Goal: Task Accomplishment & Management: Manage account settings

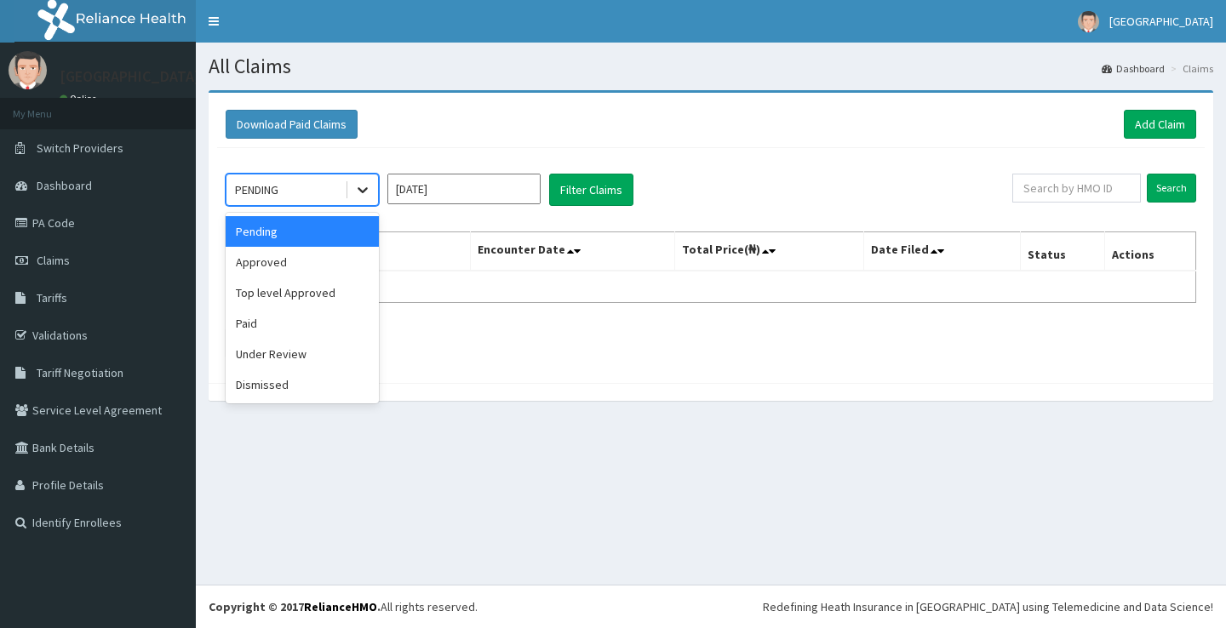
click at [358, 188] on icon at bounding box center [363, 191] width 10 height 6
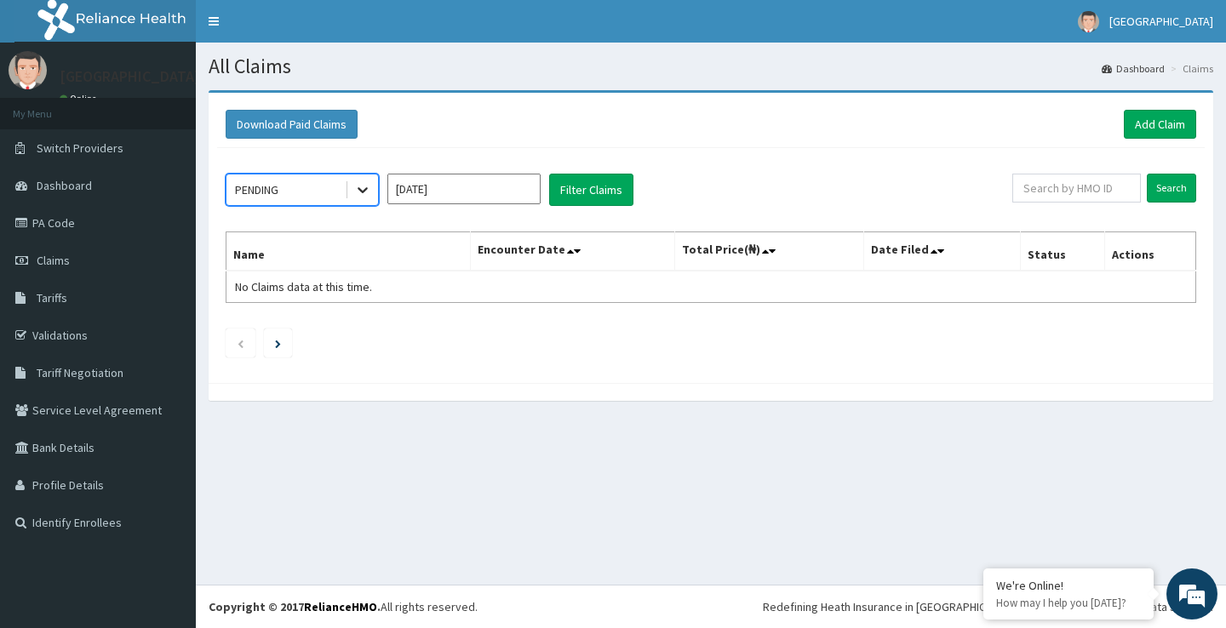
click at [359, 192] on icon at bounding box center [362, 189] width 17 height 17
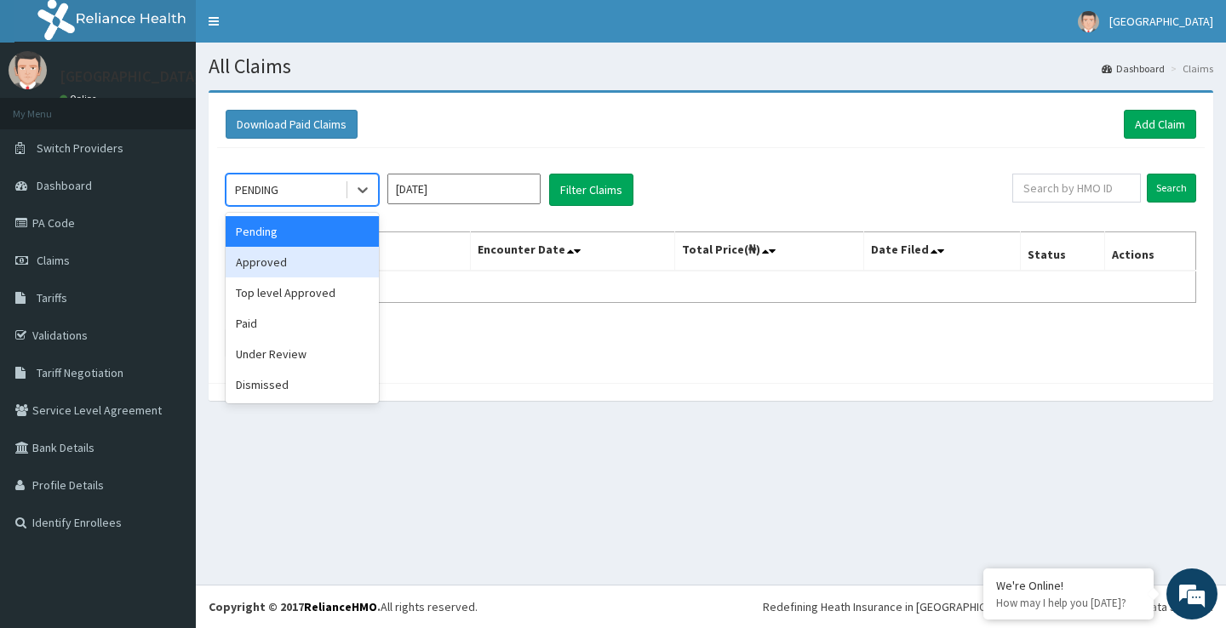
click at [268, 265] on div "Approved" at bounding box center [302, 262] width 153 height 31
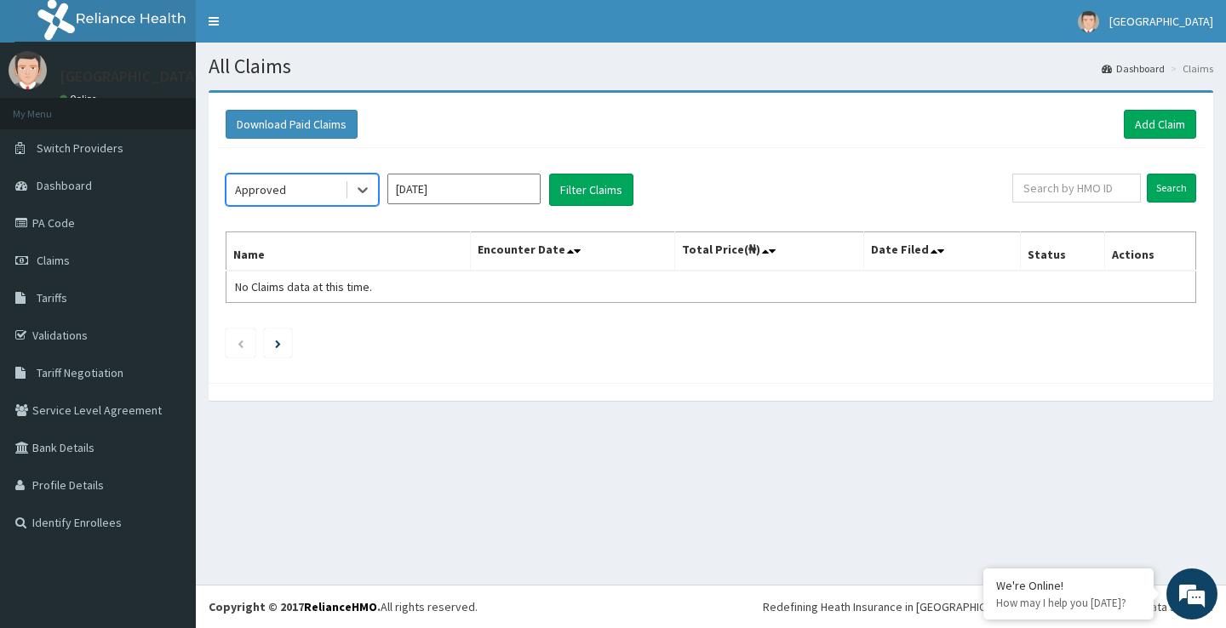
click at [483, 187] on input "[DATE]" at bounding box center [463, 189] width 153 height 31
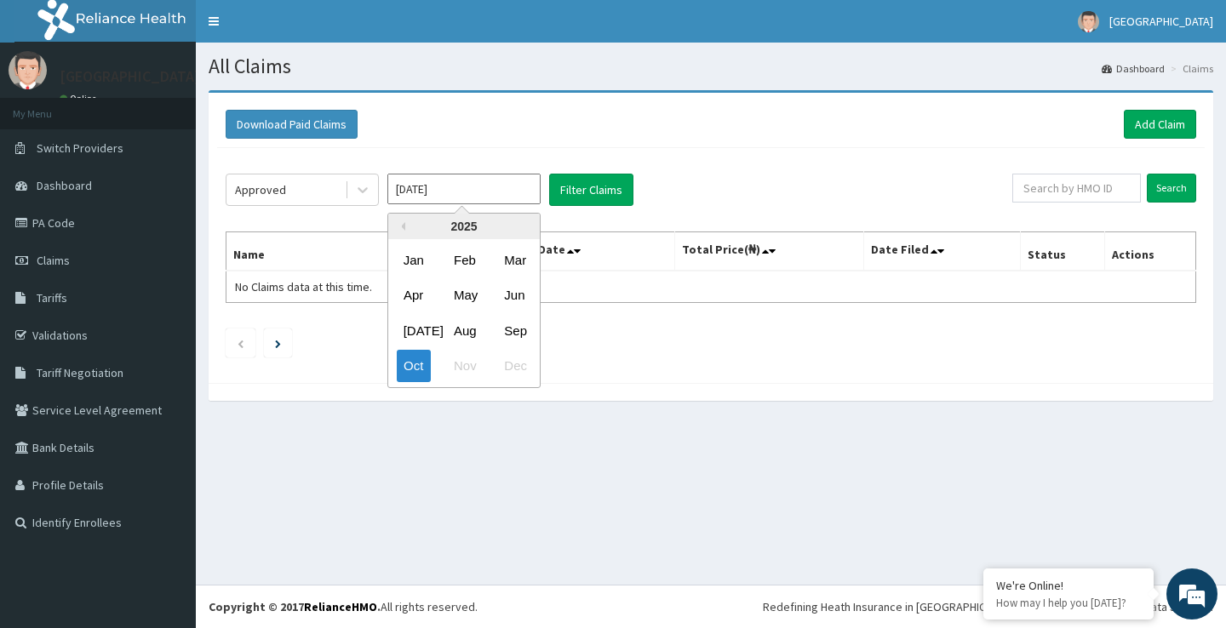
click at [405, 230] on div "2025" at bounding box center [464, 227] width 152 height 26
click at [401, 226] on button "Previous Year" at bounding box center [401, 226] width 9 height 9
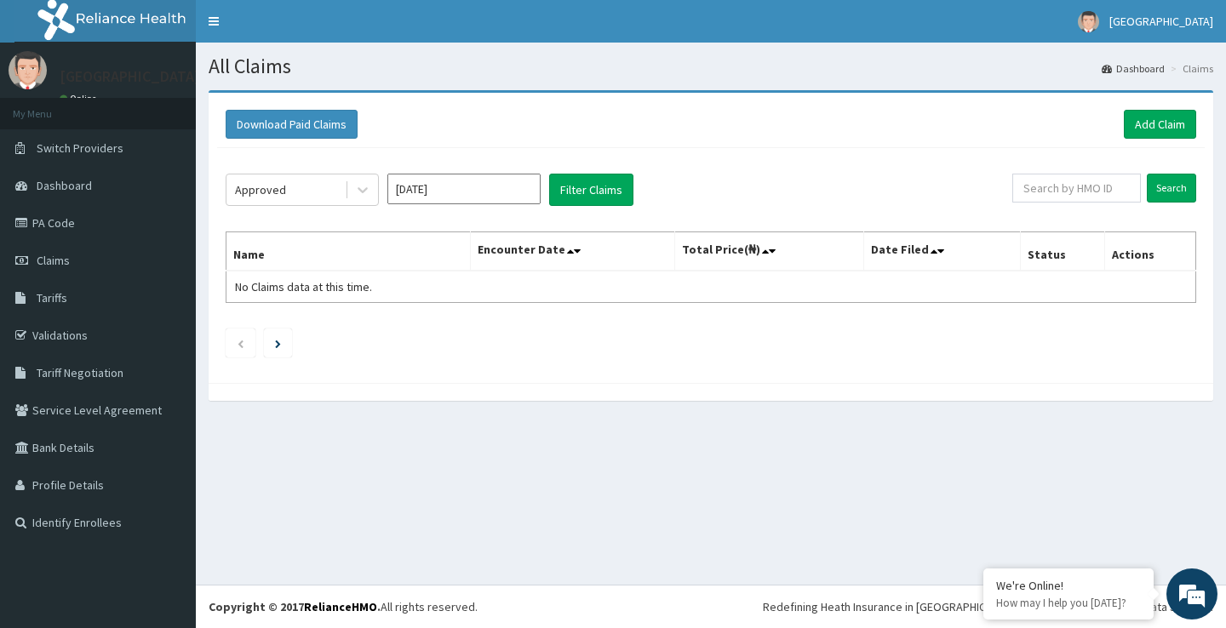
click at [625, 126] on div "Download Paid Claims Add Claim" at bounding box center [711, 124] width 971 height 29
click at [89, 185] on span "Dashboard" at bounding box center [64, 185] width 55 height 15
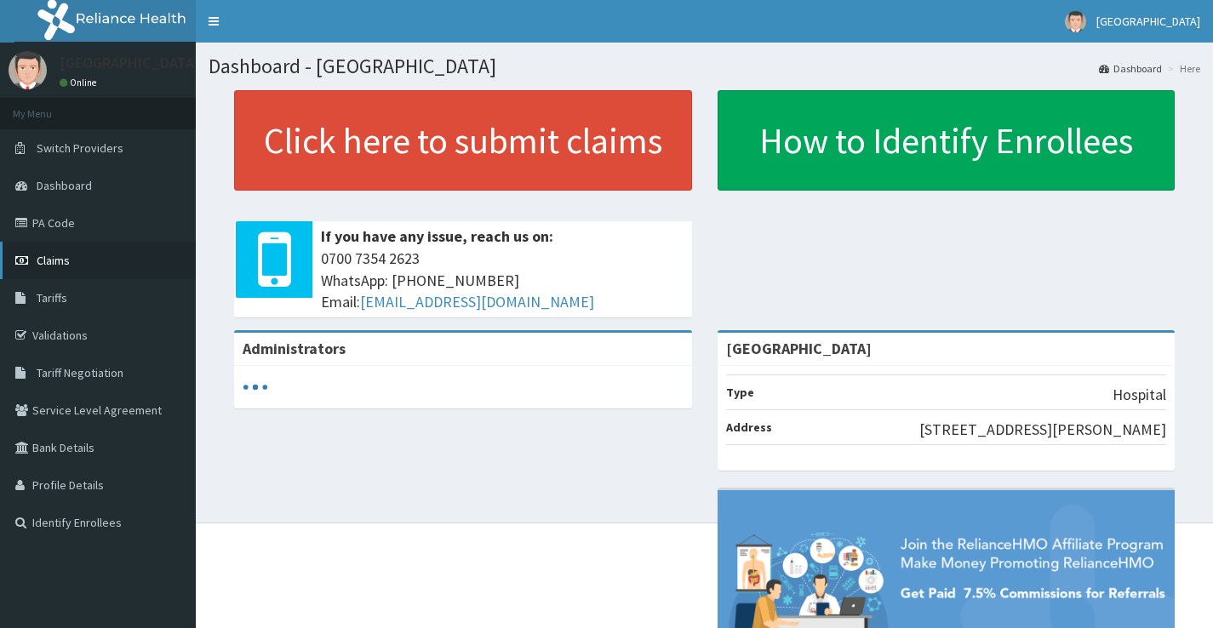
click at [74, 264] on link "Claims" at bounding box center [98, 260] width 196 height 37
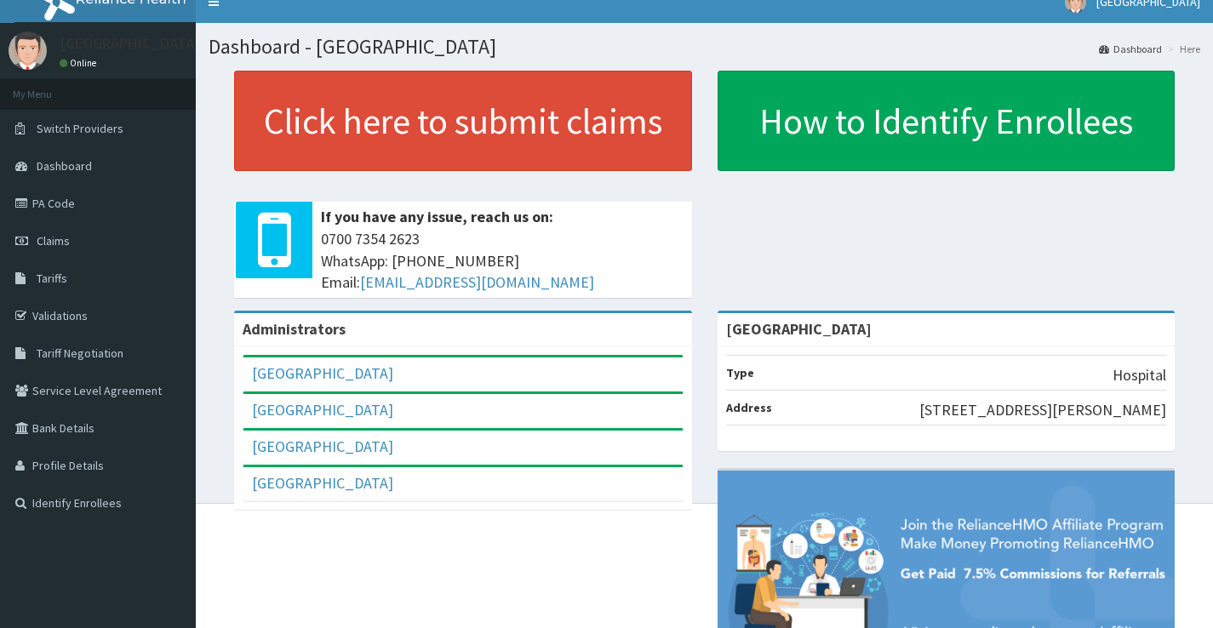
scroll to position [78, 0]
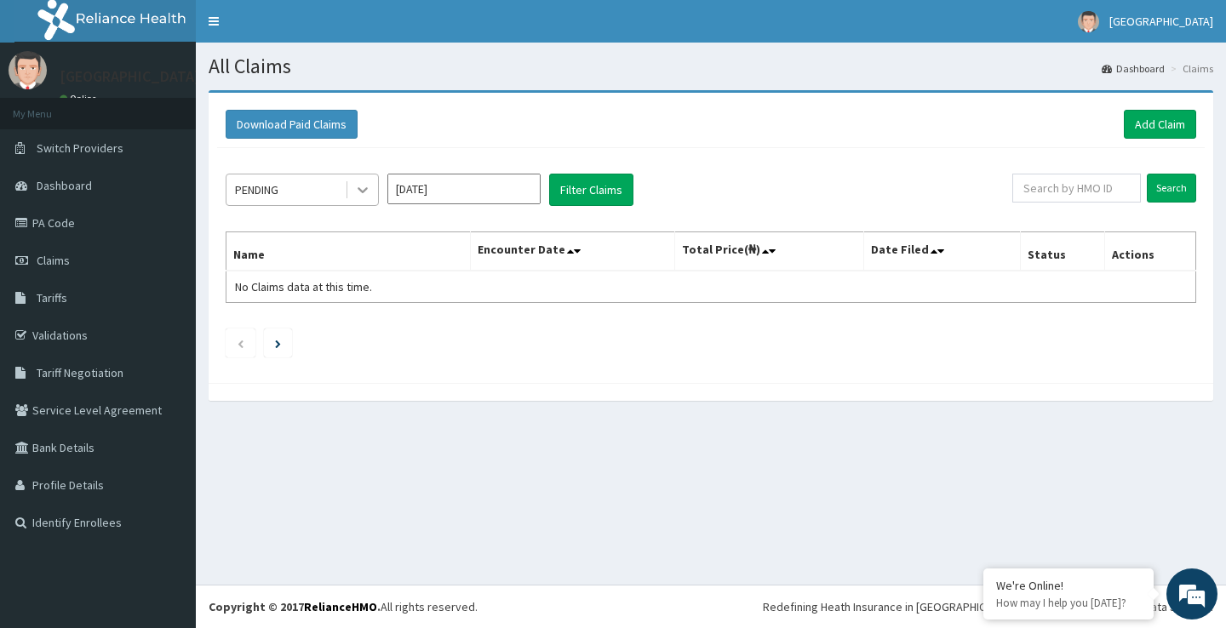
click at [364, 191] on icon at bounding box center [363, 191] width 10 height 6
click at [89, 257] on link "Claims" at bounding box center [98, 260] width 196 height 37
click at [76, 228] on link "PA Code" at bounding box center [98, 222] width 196 height 37
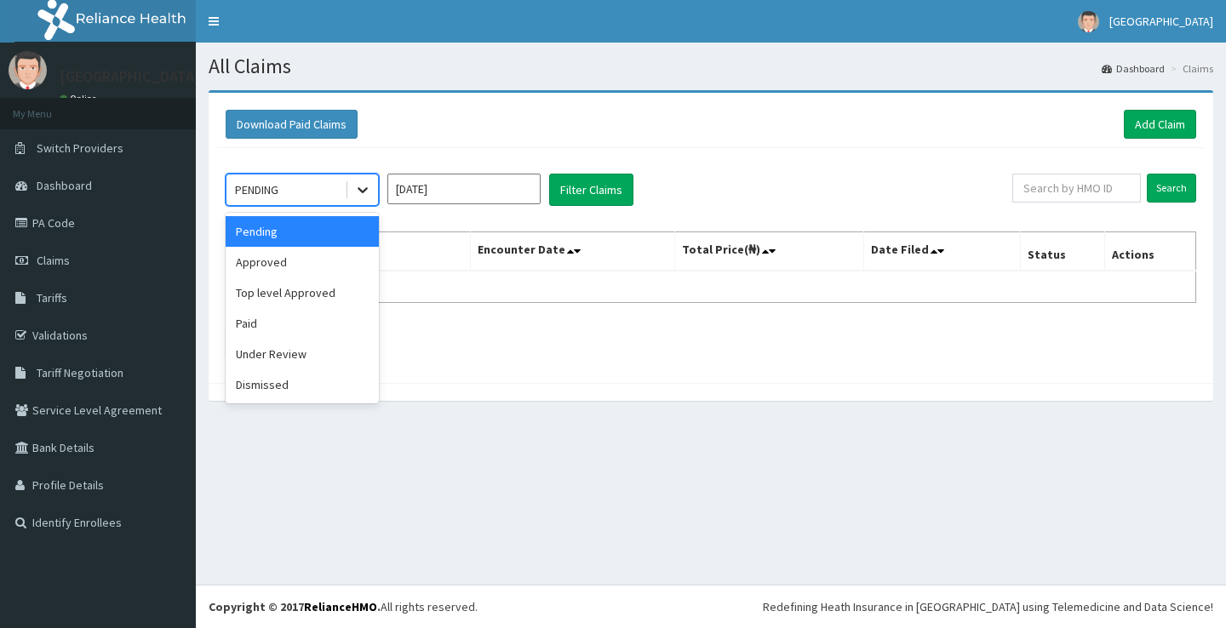
click at [360, 187] on icon at bounding box center [362, 189] width 17 height 17
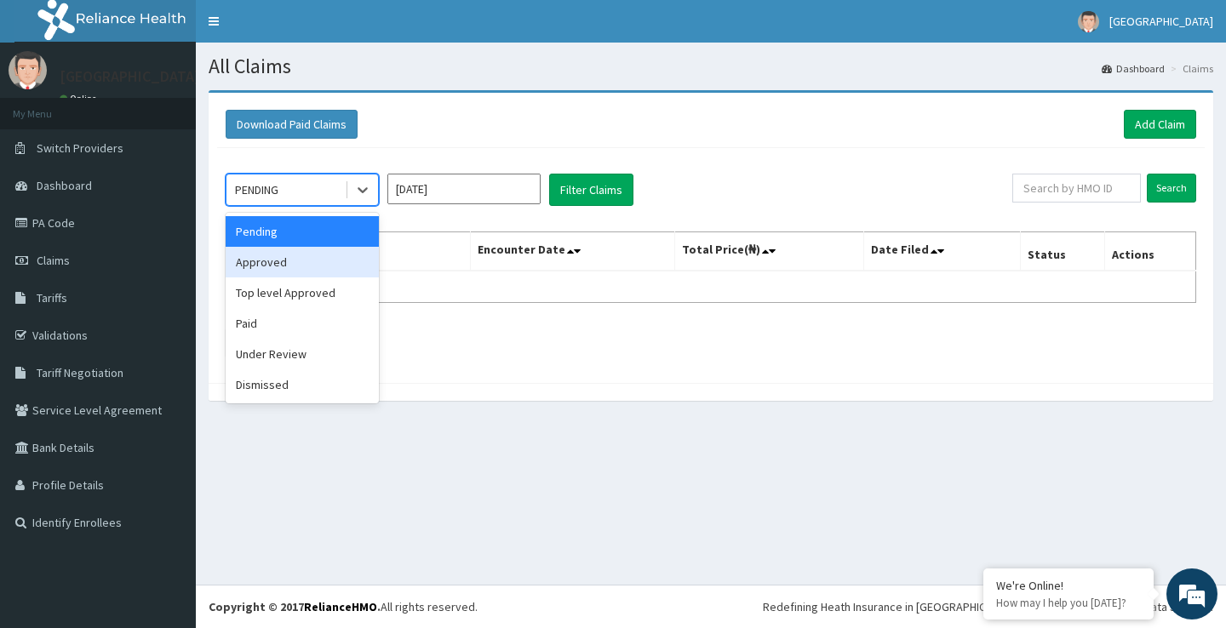
click at [271, 263] on div "Approved" at bounding box center [302, 262] width 153 height 31
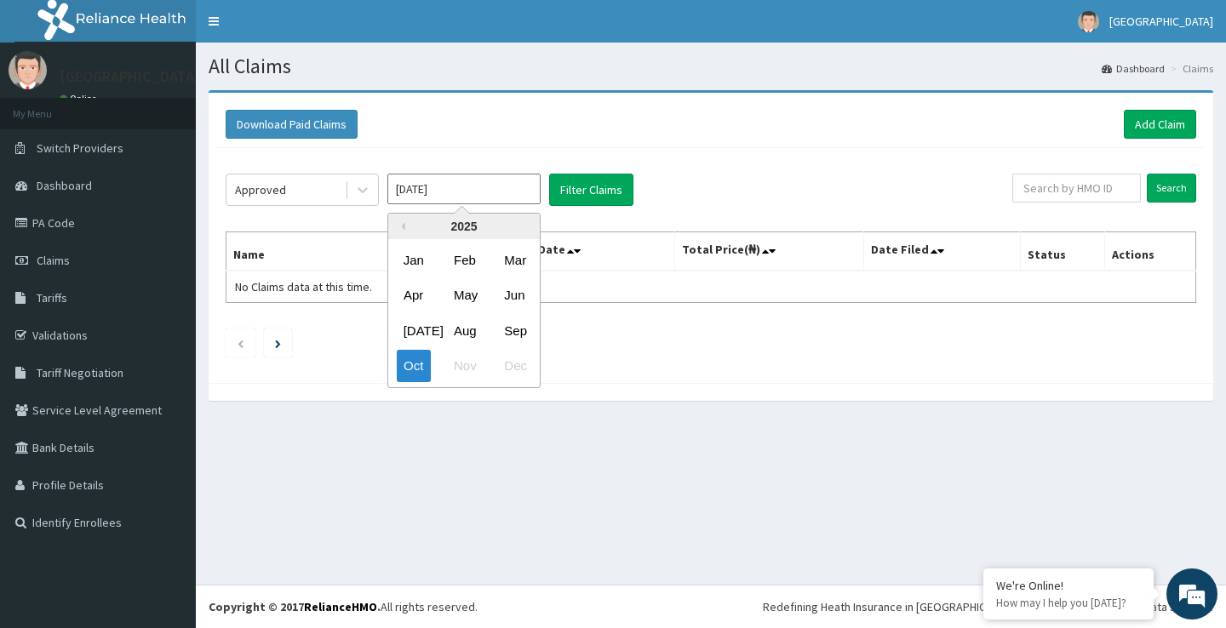
click at [440, 183] on input "[DATE]" at bounding box center [463, 189] width 153 height 31
click at [420, 259] on div "Jan" at bounding box center [414, 260] width 34 height 32
type input "[DATE]"
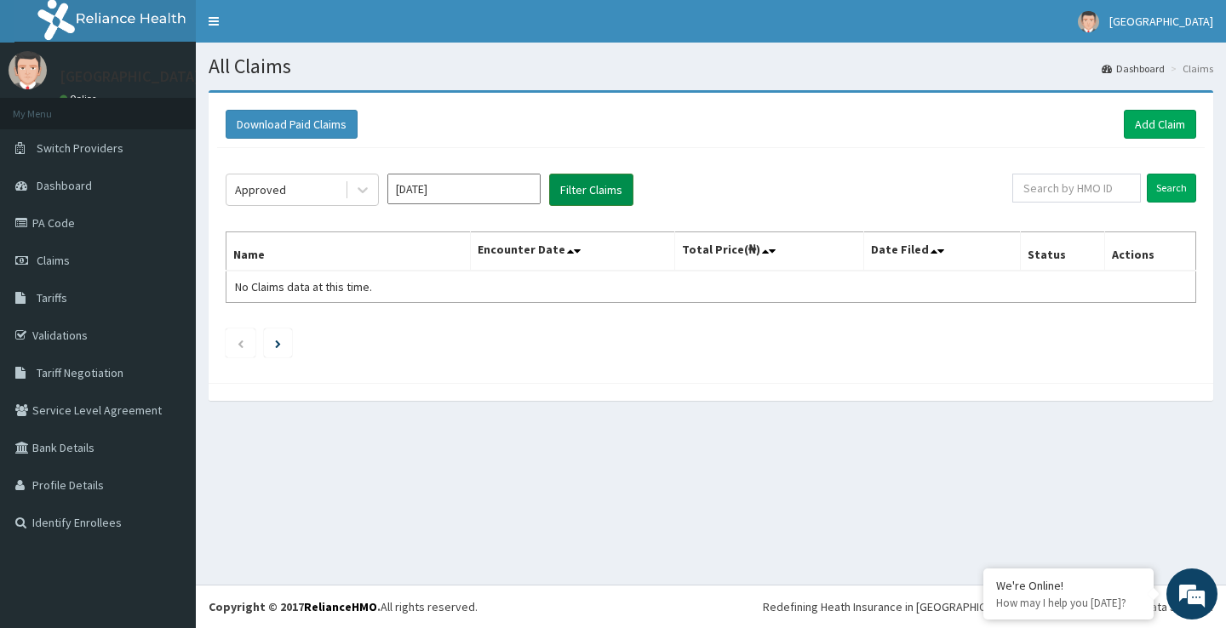
click at [580, 192] on button "Filter Claims" at bounding box center [591, 190] width 84 height 32
click at [1182, 186] on input "Search" at bounding box center [1171, 188] width 49 height 29
click at [58, 260] on span "Claims" at bounding box center [53, 260] width 33 height 15
click at [57, 260] on span "Claims" at bounding box center [53, 260] width 33 height 15
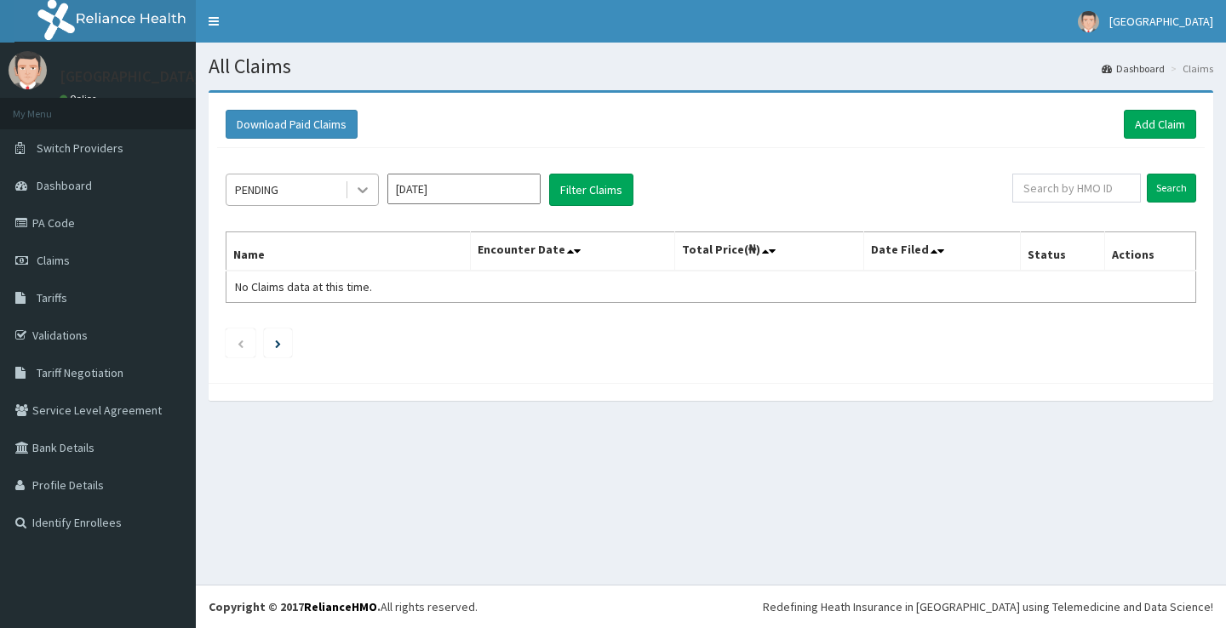
click at [368, 193] on icon at bounding box center [362, 189] width 17 height 17
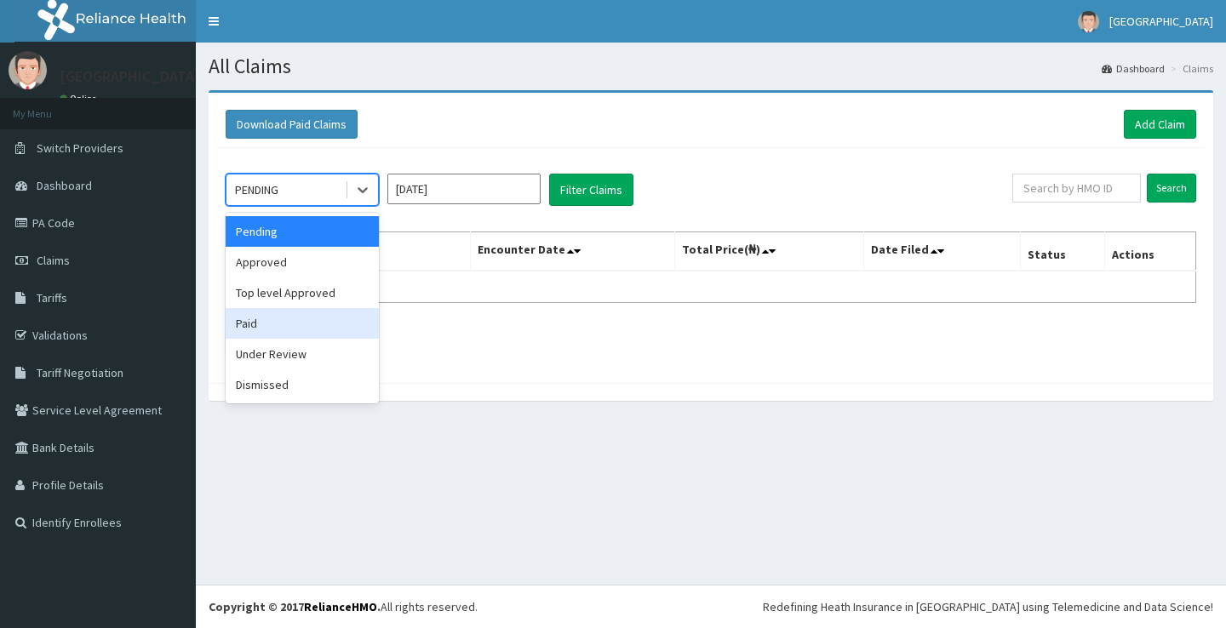
click at [247, 325] on div "Paid" at bounding box center [302, 323] width 153 height 31
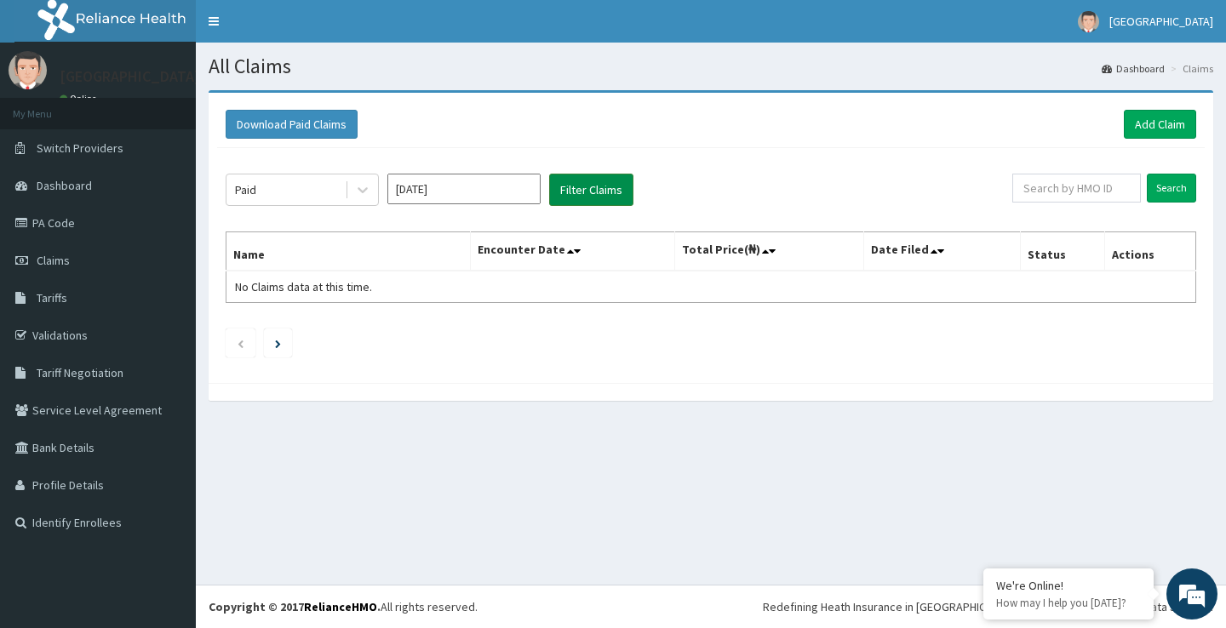
click at [592, 195] on button "Filter Claims" at bounding box center [591, 190] width 84 height 32
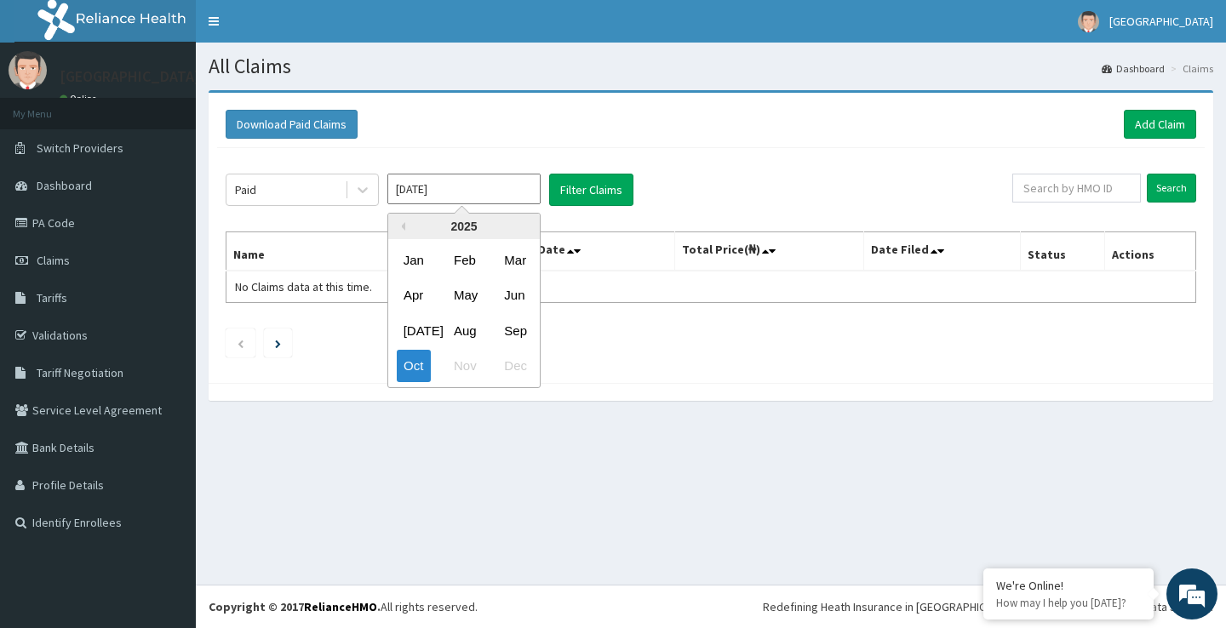
click at [425, 186] on input "Oct 2025" at bounding box center [463, 189] width 153 height 31
click at [417, 264] on div "Jan" at bounding box center [414, 260] width 34 height 32
type input "Jan 2025"
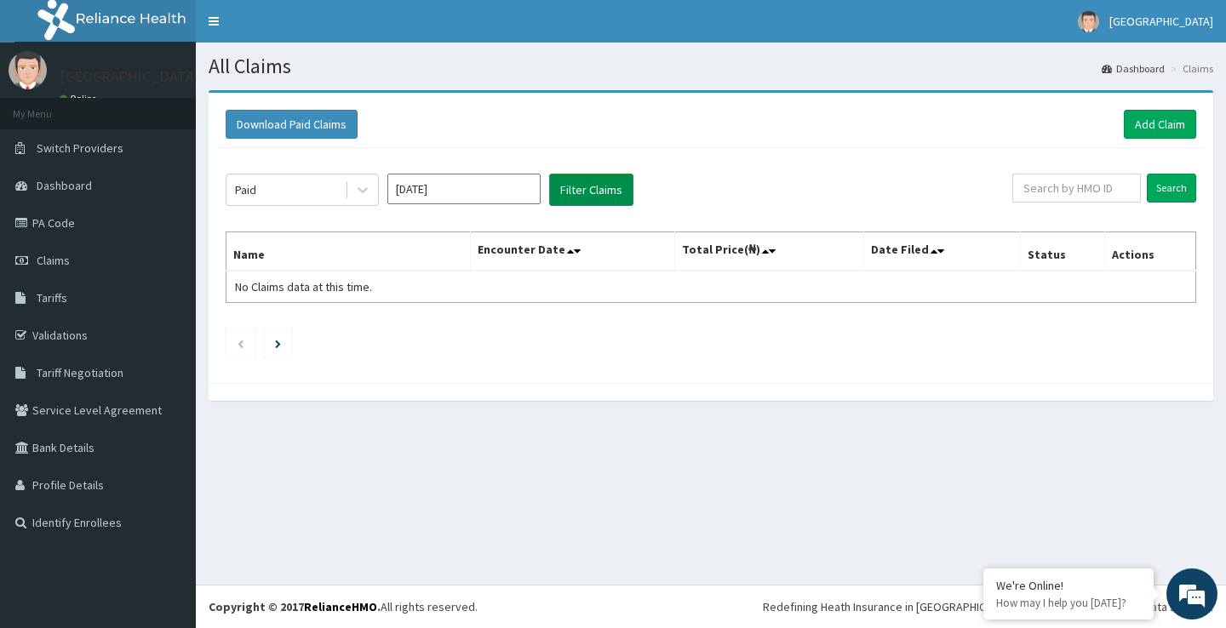
click at [603, 187] on button "Filter Claims" at bounding box center [591, 190] width 84 height 32
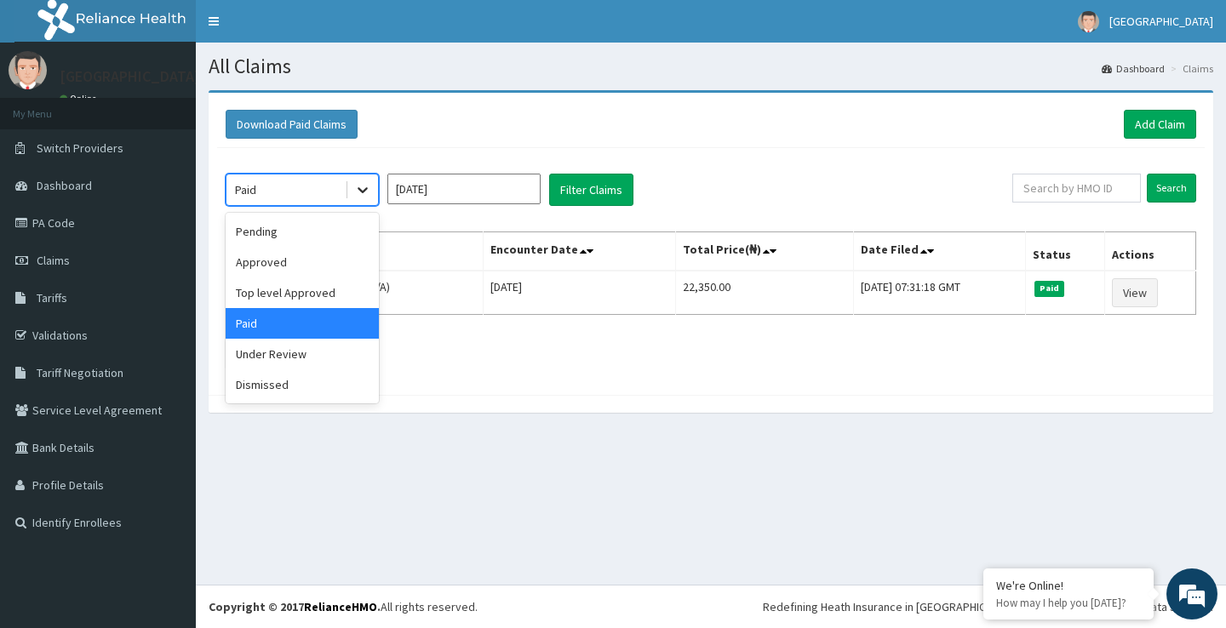
click at [364, 188] on icon at bounding box center [362, 189] width 17 height 17
click at [268, 238] on div "Pending" at bounding box center [302, 231] width 153 height 31
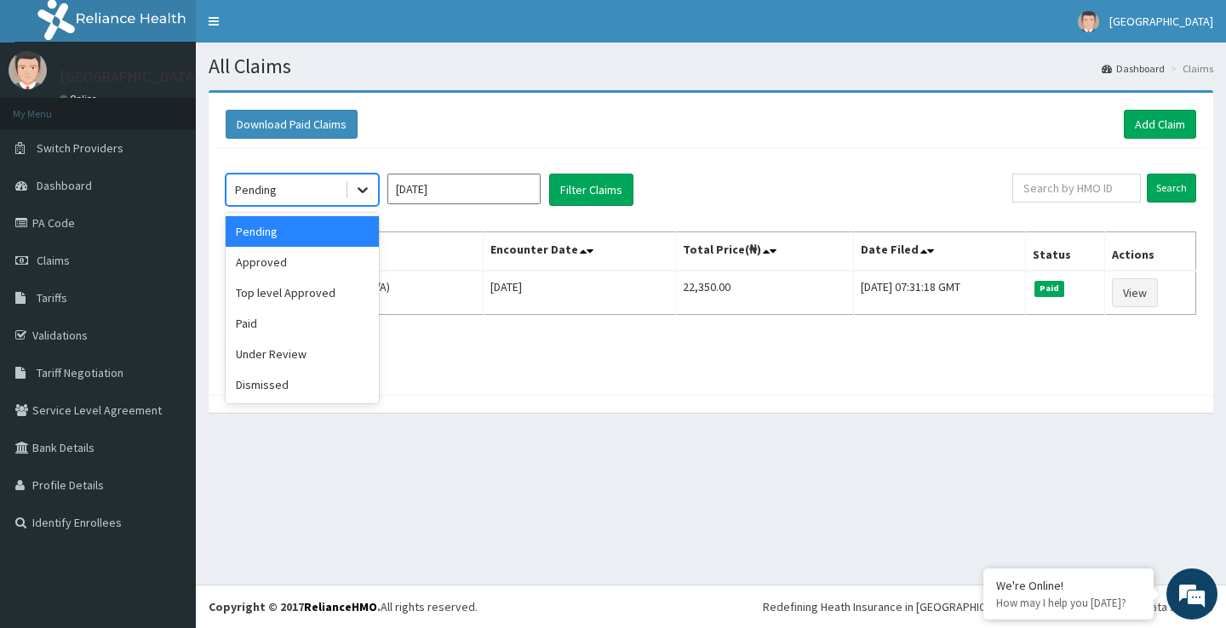
click at [359, 192] on icon at bounding box center [362, 189] width 17 height 17
click at [274, 386] on div "Dismissed" at bounding box center [302, 385] width 153 height 31
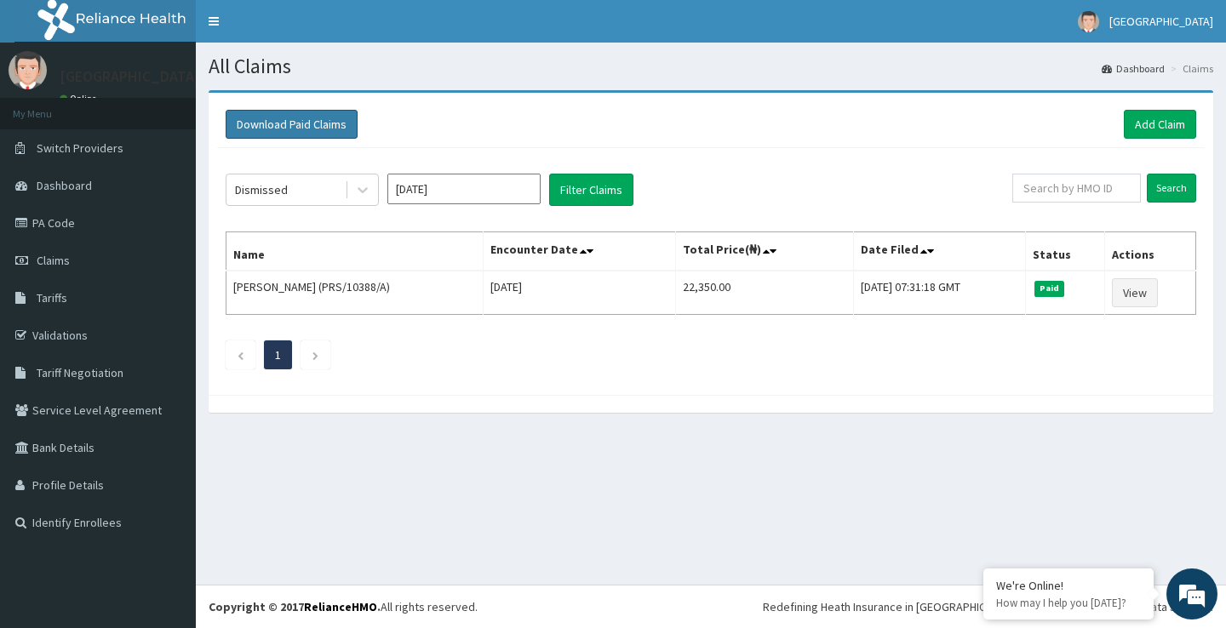
click at [317, 124] on button "Download Paid Claims" at bounding box center [292, 124] width 132 height 29
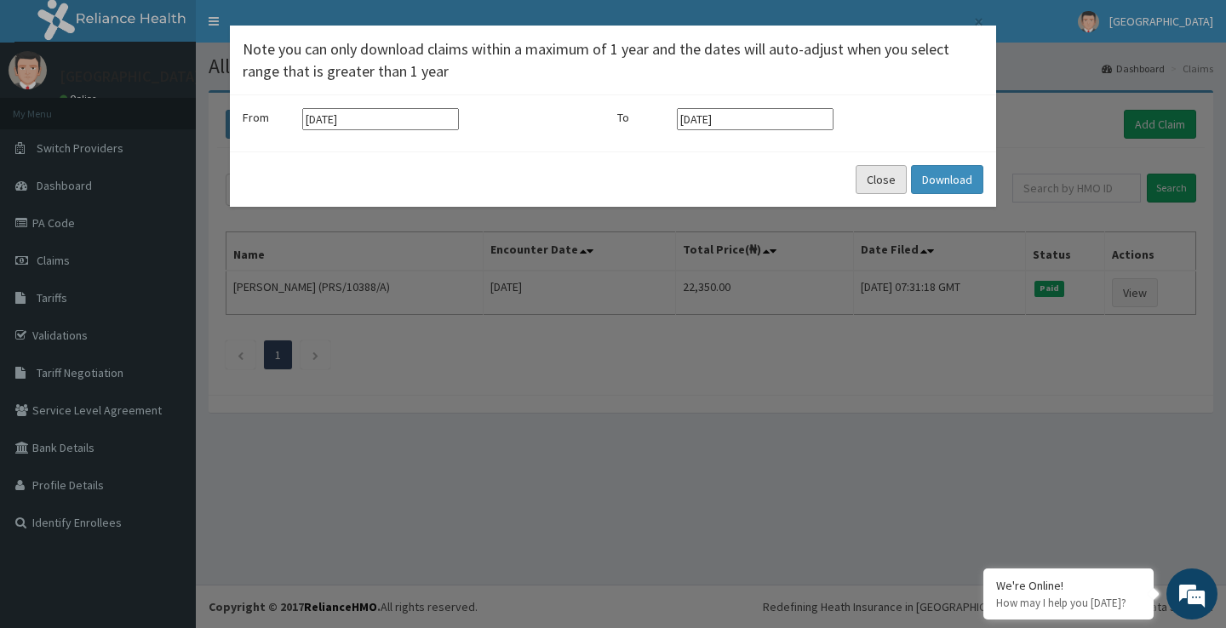
click at [874, 174] on button "Close" at bounding box center [881, 179] width 51 height 29
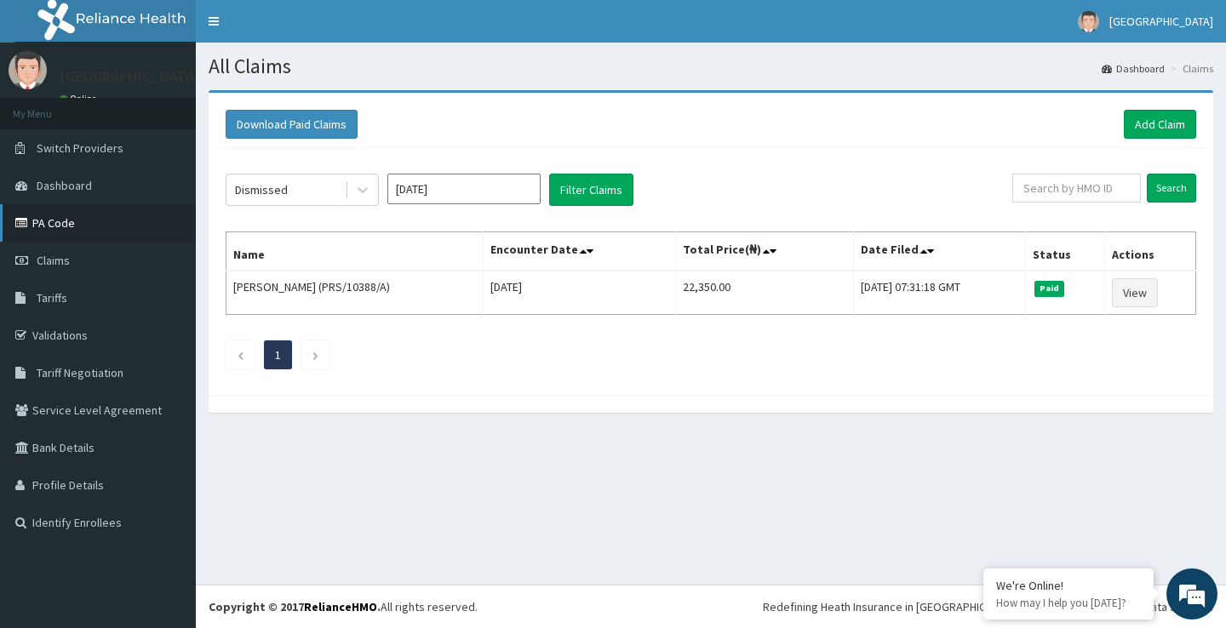
click at [60, 222] on link "PA Code" at bounding box center [98, 222] width 196 height 37
click at [57, 264] on span "Claims" at bounding box center [53, 260] width 33 height 15
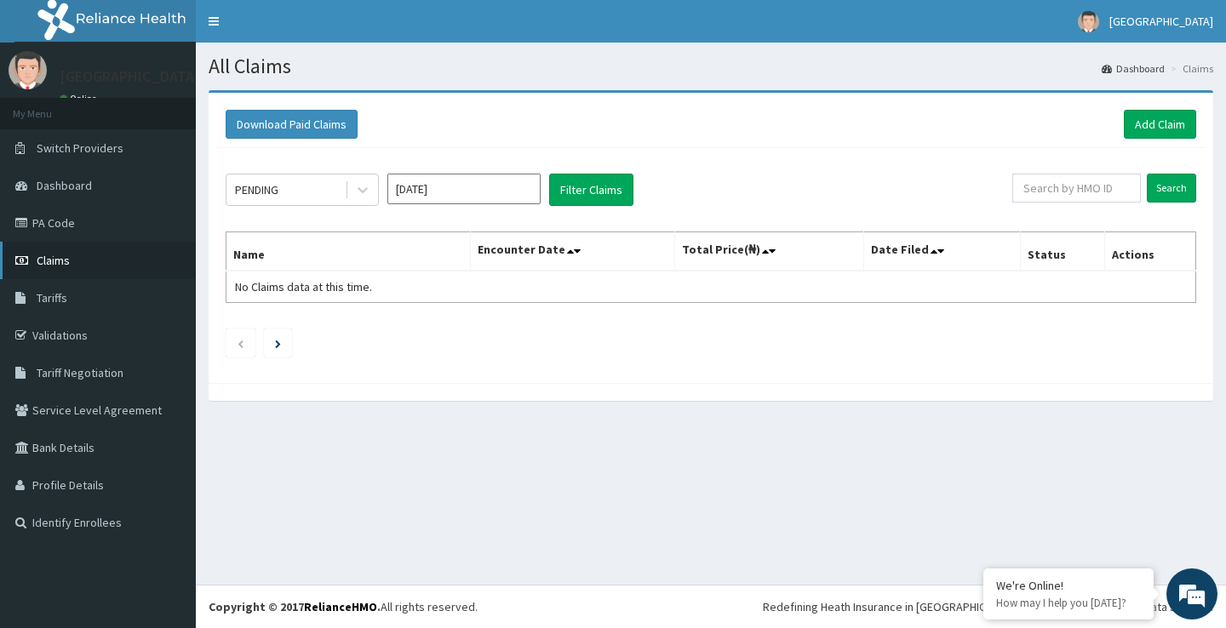
click at [143, 261] on link "Claims" at bounding box center [98, 260] width 196 height 37
click at [72, 222] on link "PA Code" at bounding box center [98, 222] width 196 height 37
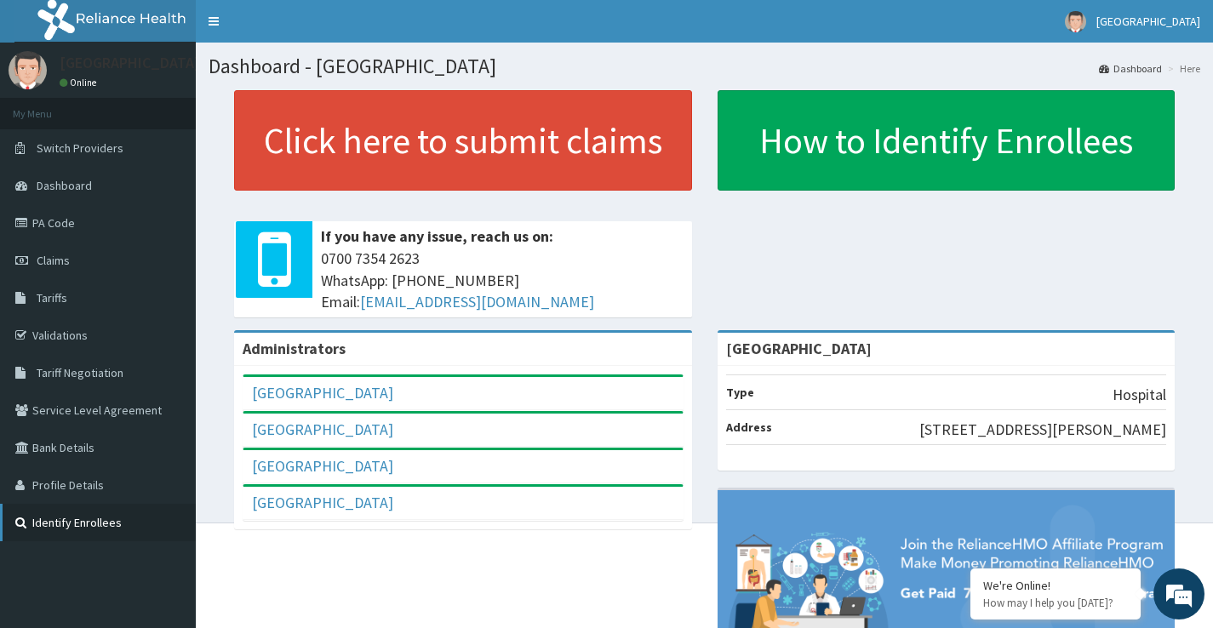
click at [100, 520] on link "Identify Enrollees" at bounding box center [98, 522] width 196 height 37
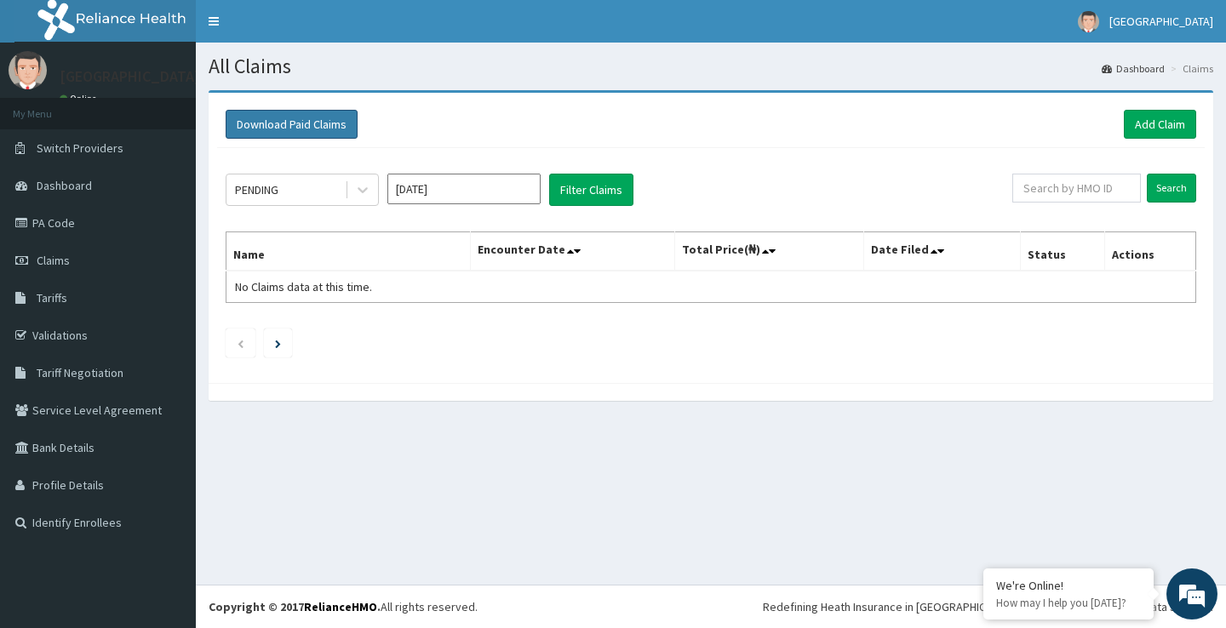
click at [304, 124] on button "Download Paid Claims" at bounding box center [292, 124] width 132 height 29
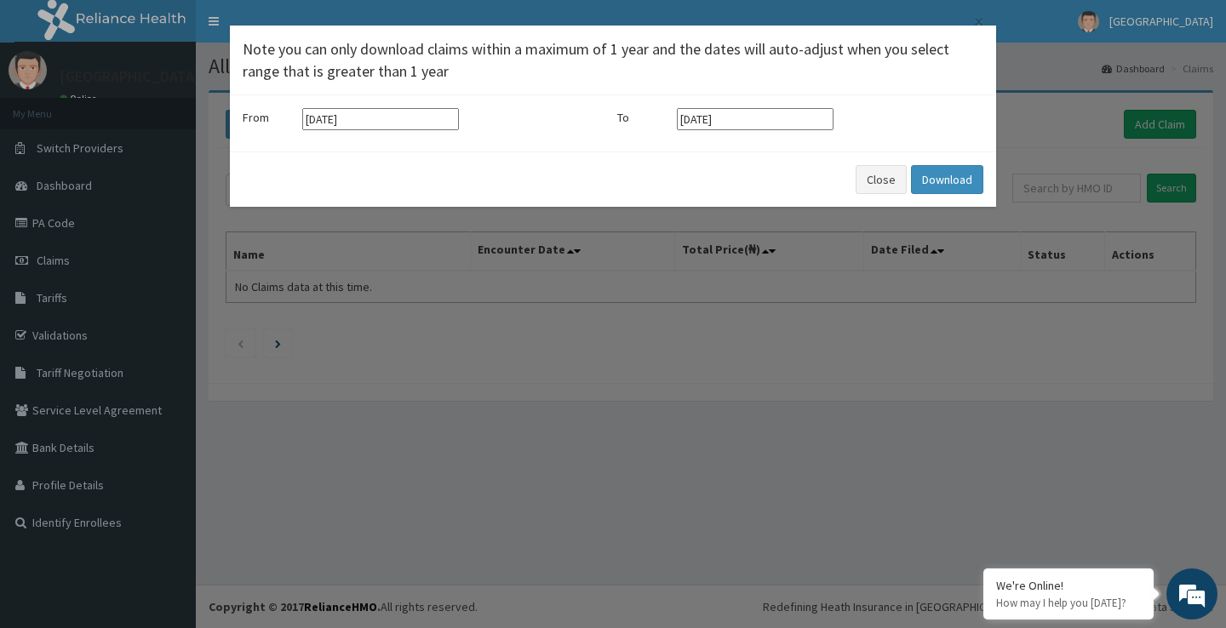
click at [1032, 103] on div "× Note you can only download claims within a maximum of 1 year and the dates wi…" at bounding box center [613, 314] width 1226 height 628
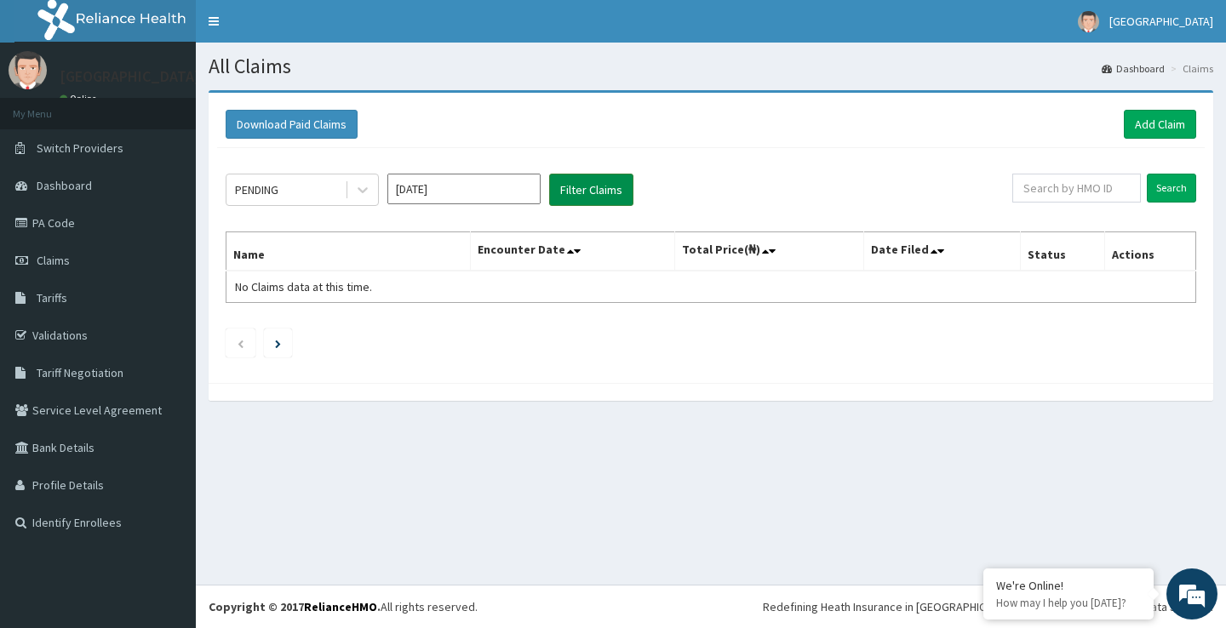
click at [577, 191] on button "Filter Claims" at bounding box center [591, 190] width 84 height 32
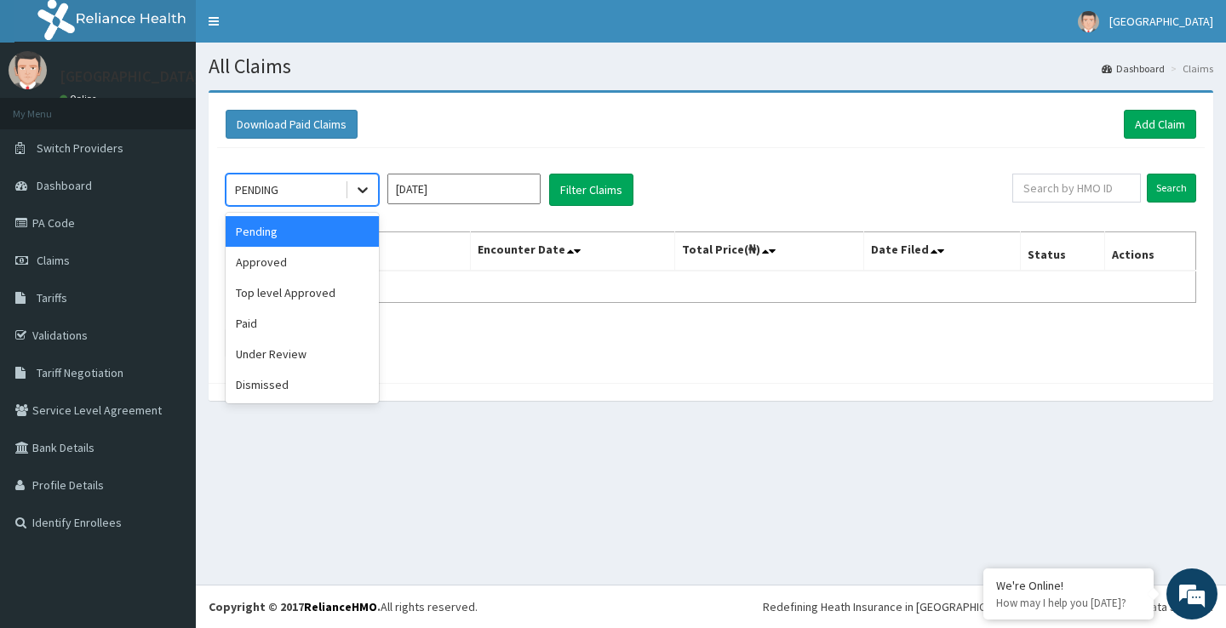
click at [365, 187] on icon at bounding box center [362, 189] width 17 height 17
click at [268, 265] on div "Approved" at bounding box center [302, 262] width 153 height 31
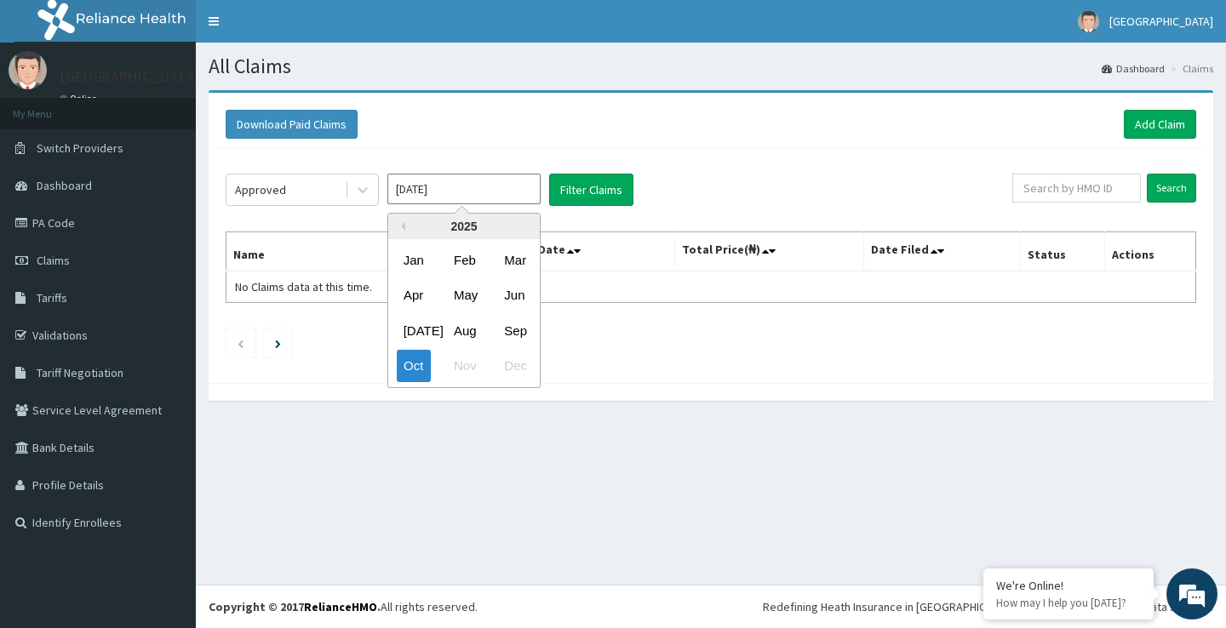
click at [453, 190] on input "Oct 2025" at bounding box center [463, 189] width 153 height 31
click at [404, 226] on button "Previous Year" at bounding box center [401, 226] width 9 height 9
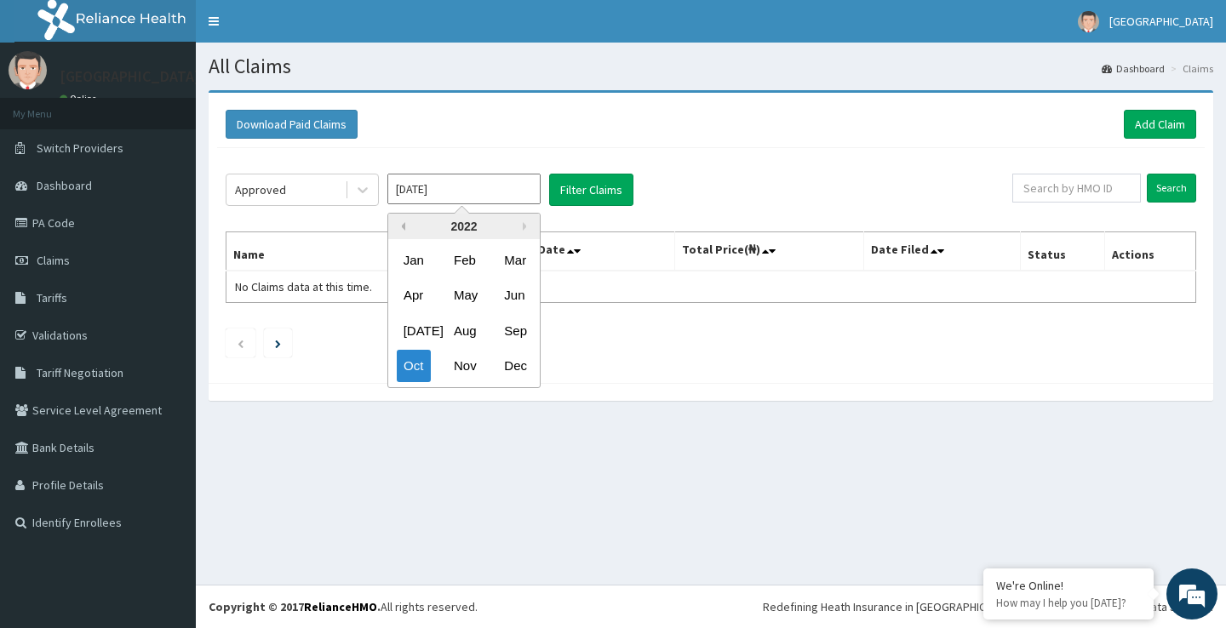
click at [404, 226] on button "Previous Year" at bounding box center [401, 226] width 9 height 9
click at [526, 229] on button "Next Year" at bounding box center [527, 226] width 9 height 9
click at [525, 227] on button "Next Year" at bounding box center [527, 226] width 9 height 9
click at [417, 262] on div "Jan" at bounding box center [414, 260] width 34 height 32
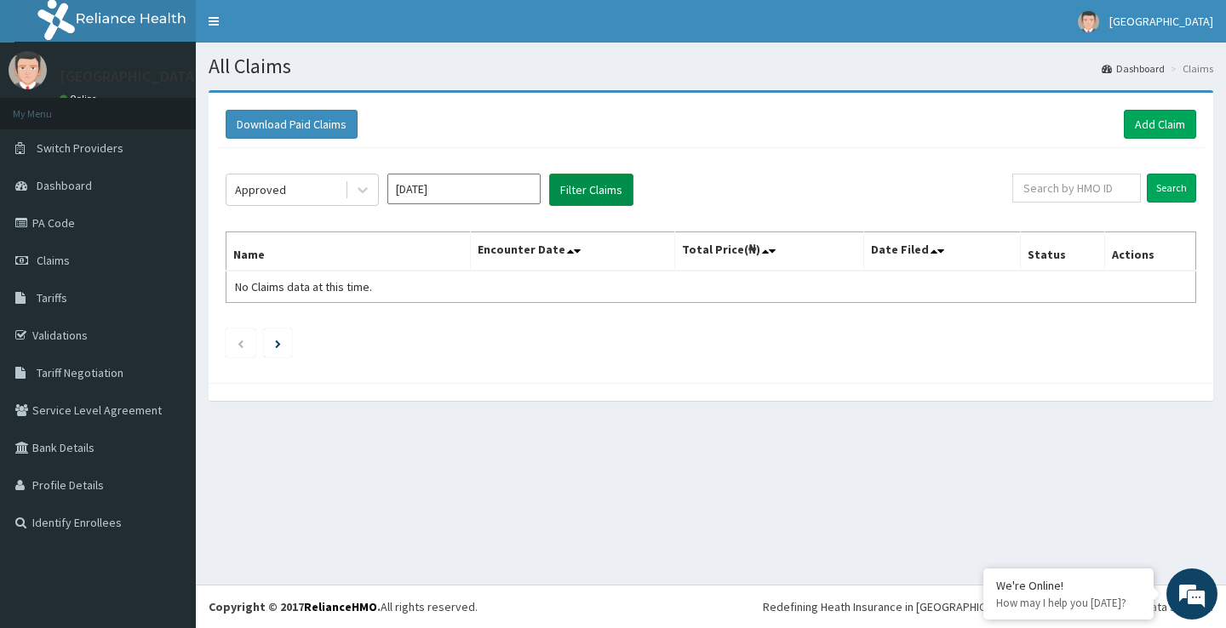
click at [597, 192] on button "Filter Claims" at bounding box center [591, 190] width 84 height 32
click at [570, 192] on button "Filter Claims" at bounding box center [591, 190] width 84 height 32
click at [360, 187] on icon at bounding box center [362, 189] width 17 height 17
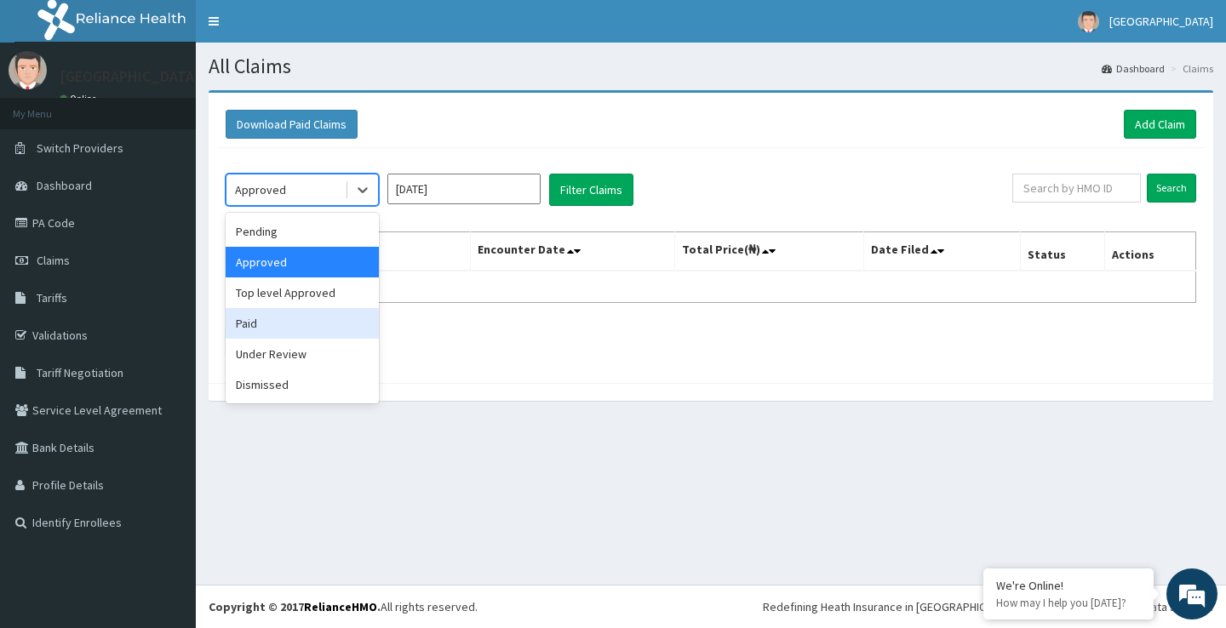
click at [266, 328] on div "Paid" at bounding box center [302, 323] width 153 height 31
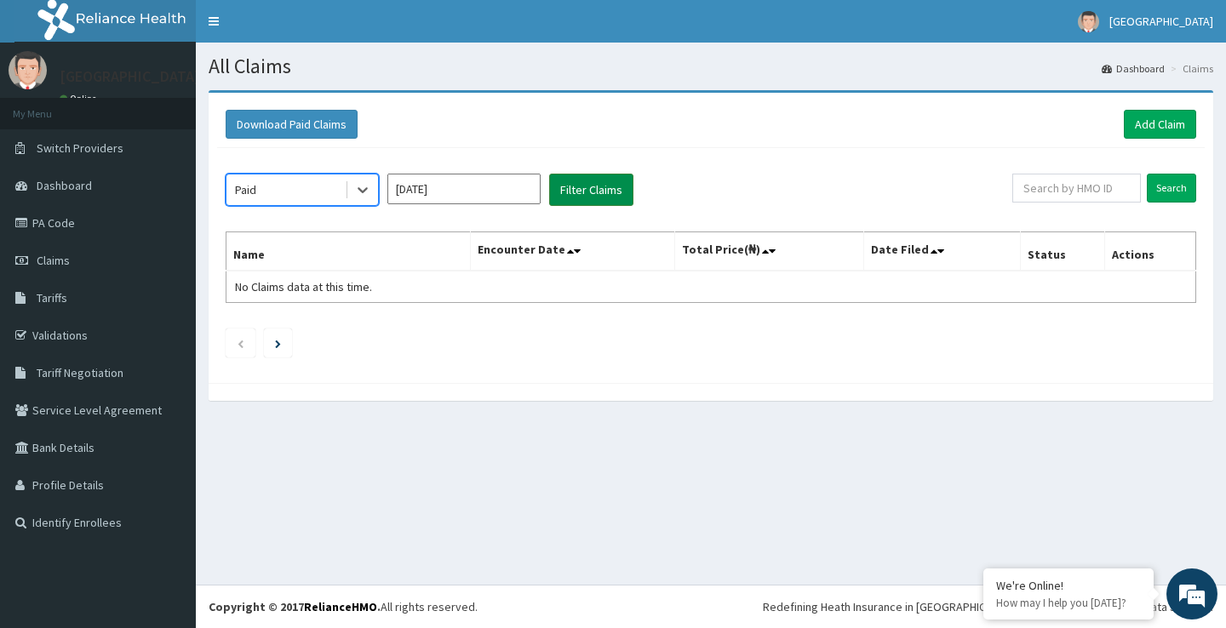
click at [605, 192] on button "Filter Claims" at bounding box center [591, 190] width 84 height 32
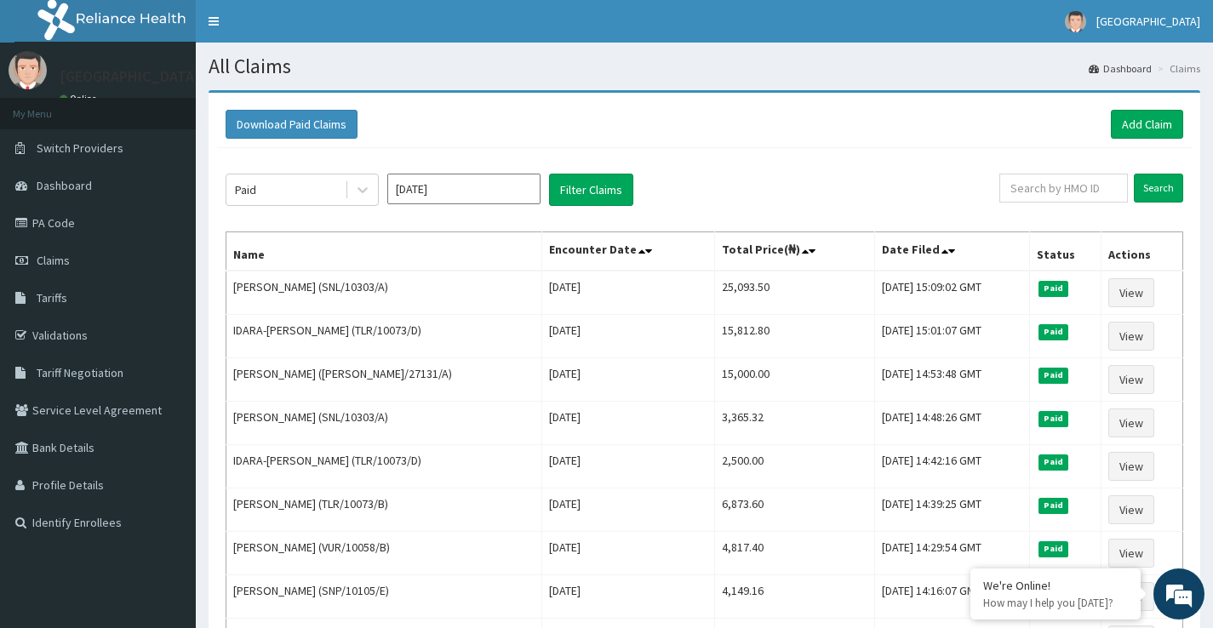
click at [480, 192] on input "Jan 2023" at bounding box center [463, 189] width 153 height 31
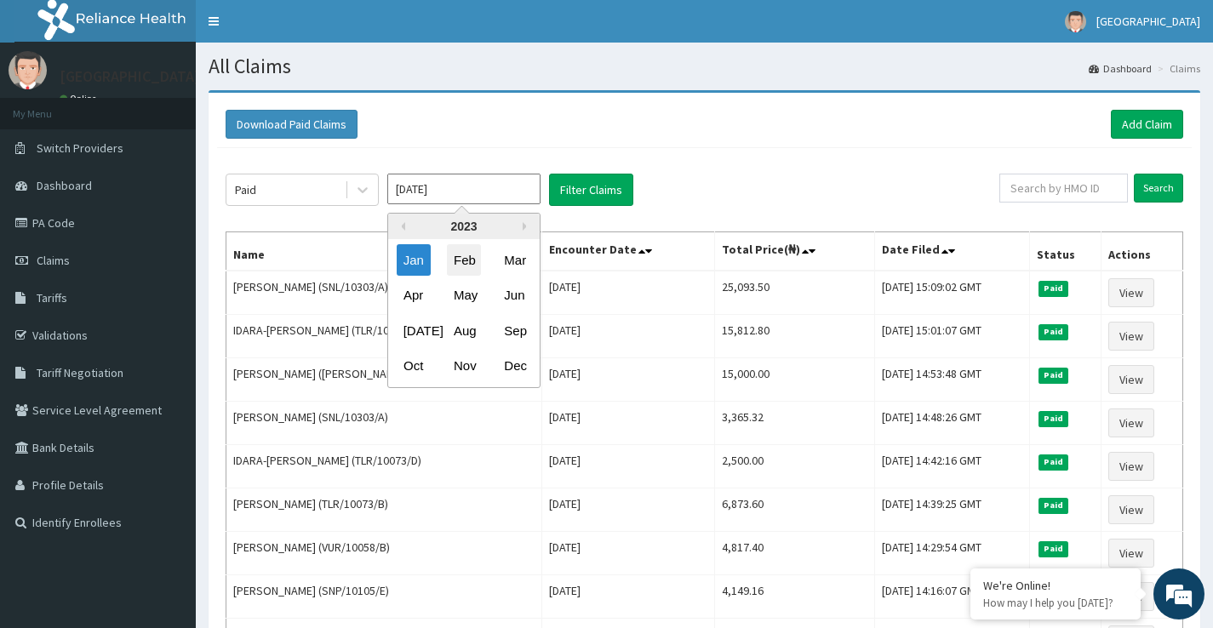
click at [457, 258] on div "Feb" at bounding box center [464, 260] width 34 height 32
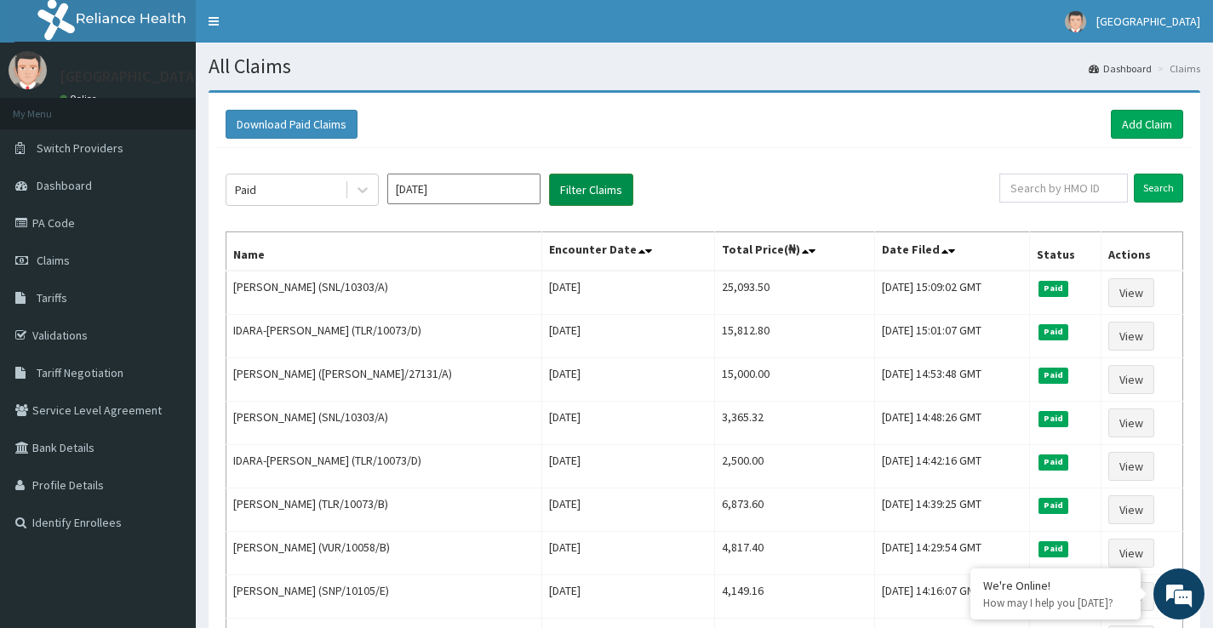
click at [599, 184] on button "Filter Claims" at bounding box center [591, 190] width 84 height 32
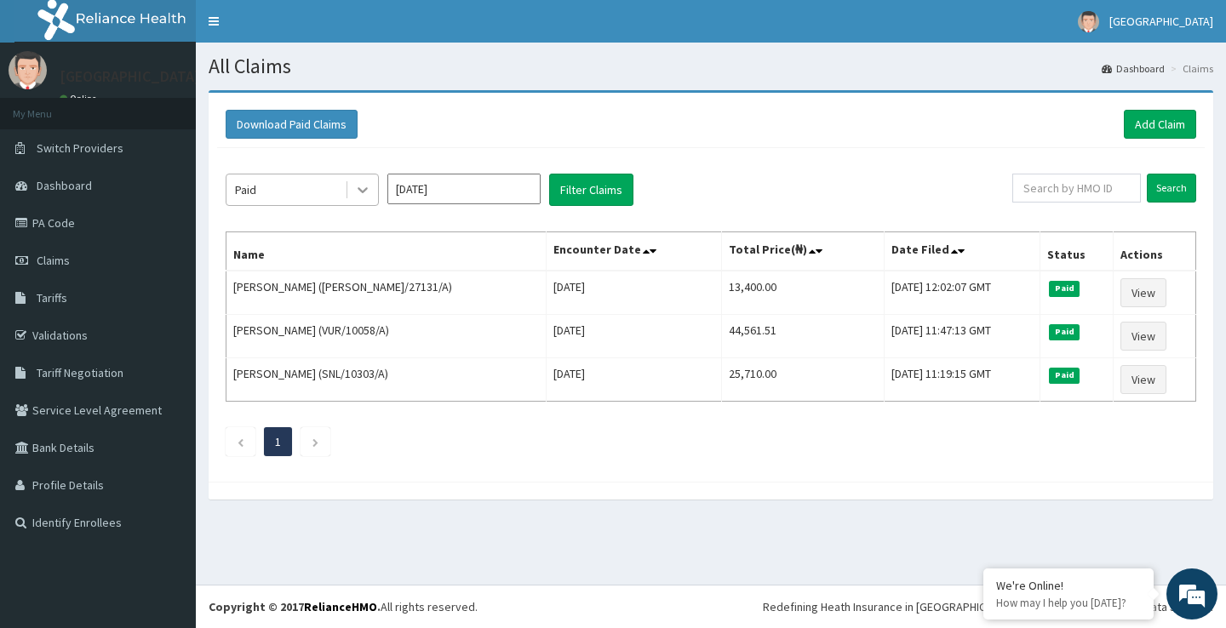
click at [364, 187] on icon at bounding box center [362, 189] width 17 height 17
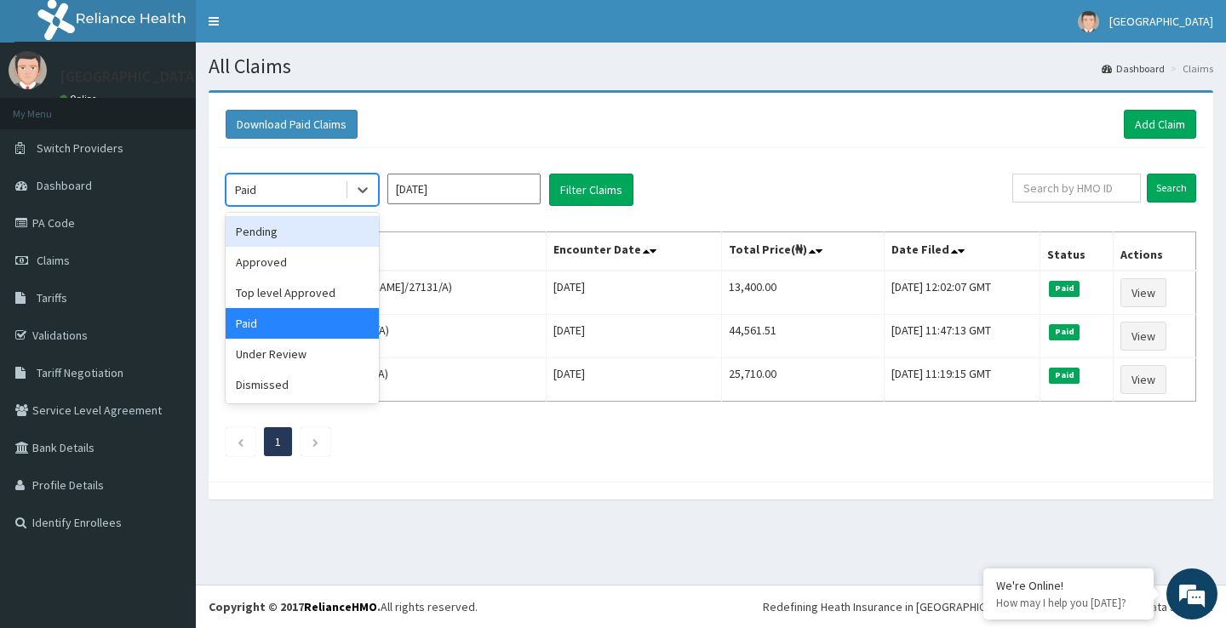
click at [270, 231] on div "Pending" at bounding box center [302, 231] width 153 height 31
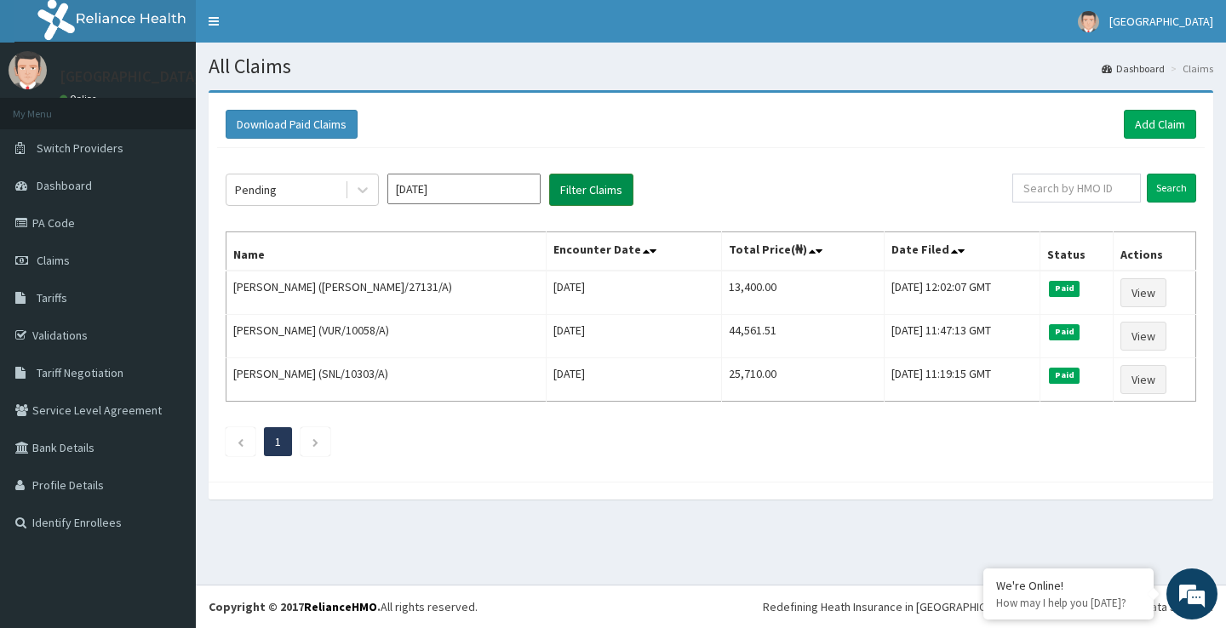
click at [588, 191] on button "Filter Claims" at bounding box center [591, 190] width 84 height 32
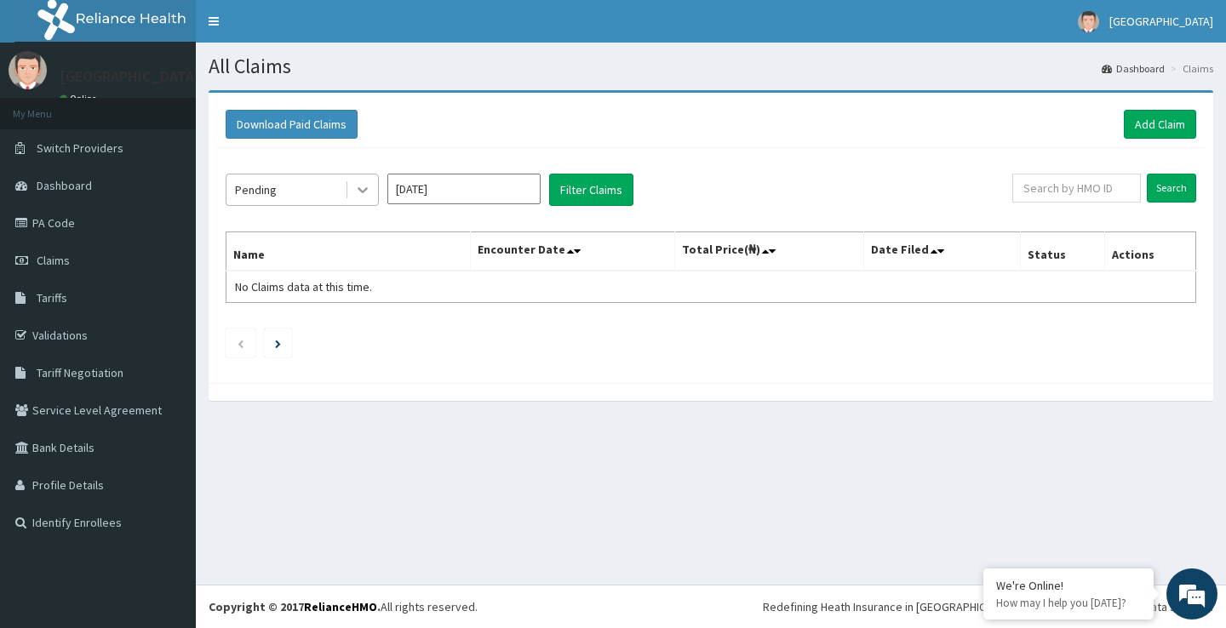
click at [359, 191] on icon at bounding box center [362, 189] width 17 height 17
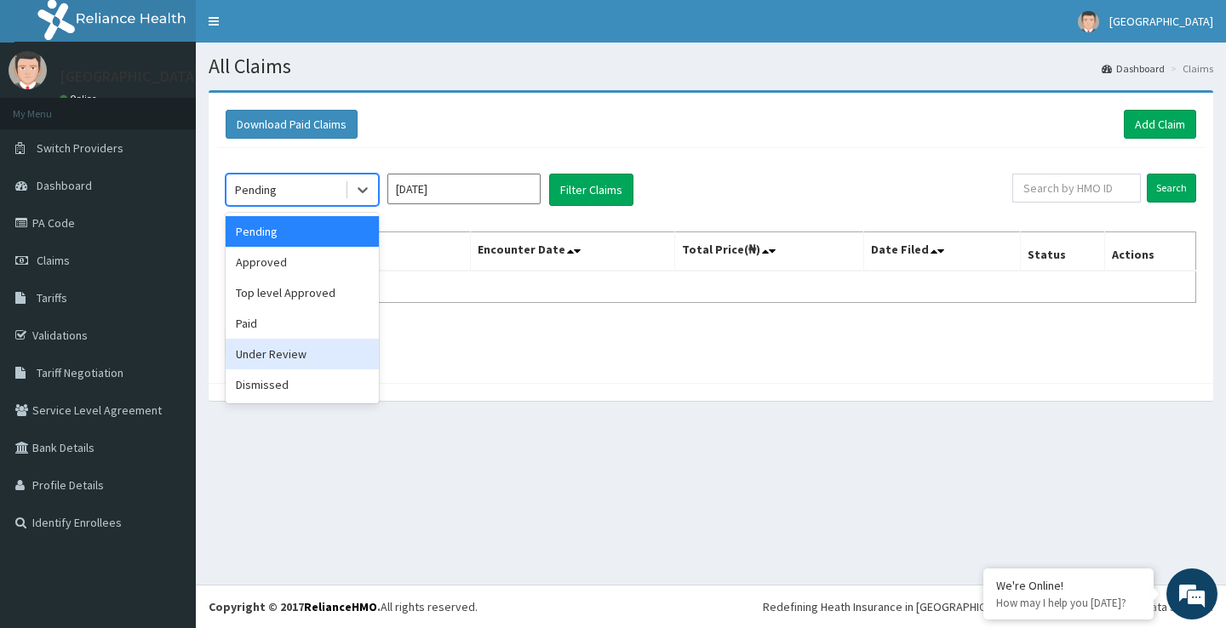
click at [278, 355] on div "Under Review" at bounding box center [302, 354] width 153 height 31
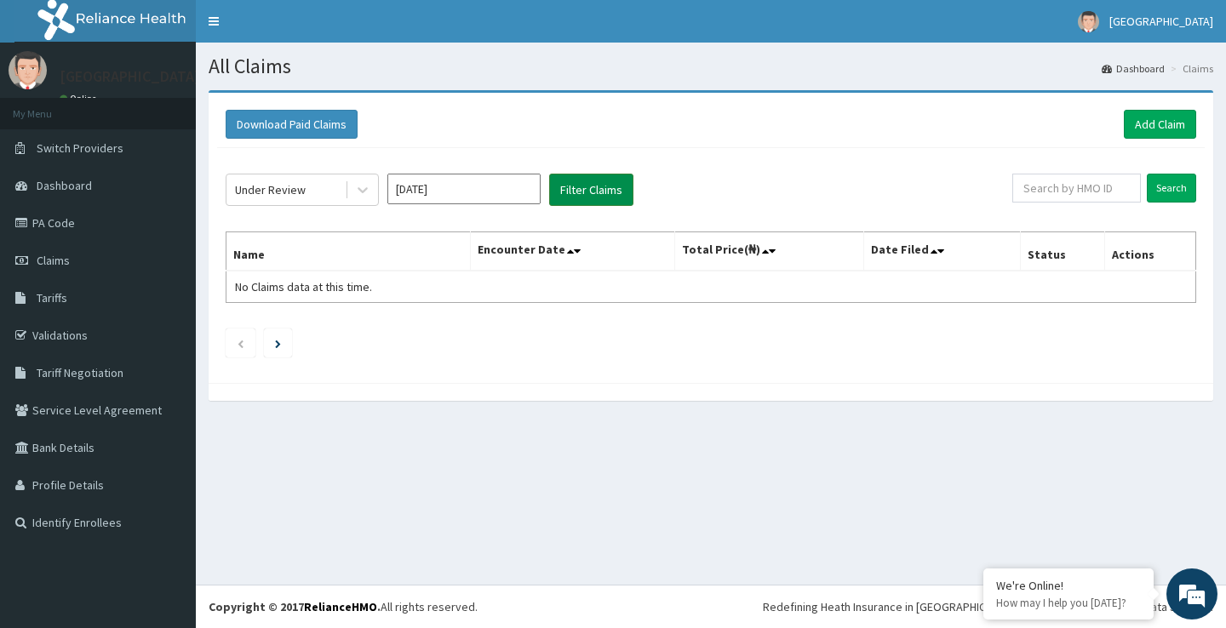
click at [570, 192] on button "Filter Claims" at bounding box center [591, 190] width 84 height 32
click at [592, 192] on button "Filter Claims" at bounding box center [591, 190] width 84 height 32
click at [452, 189] on input "Feb 2023" at bounding box center [463, 189] width 153 height 31
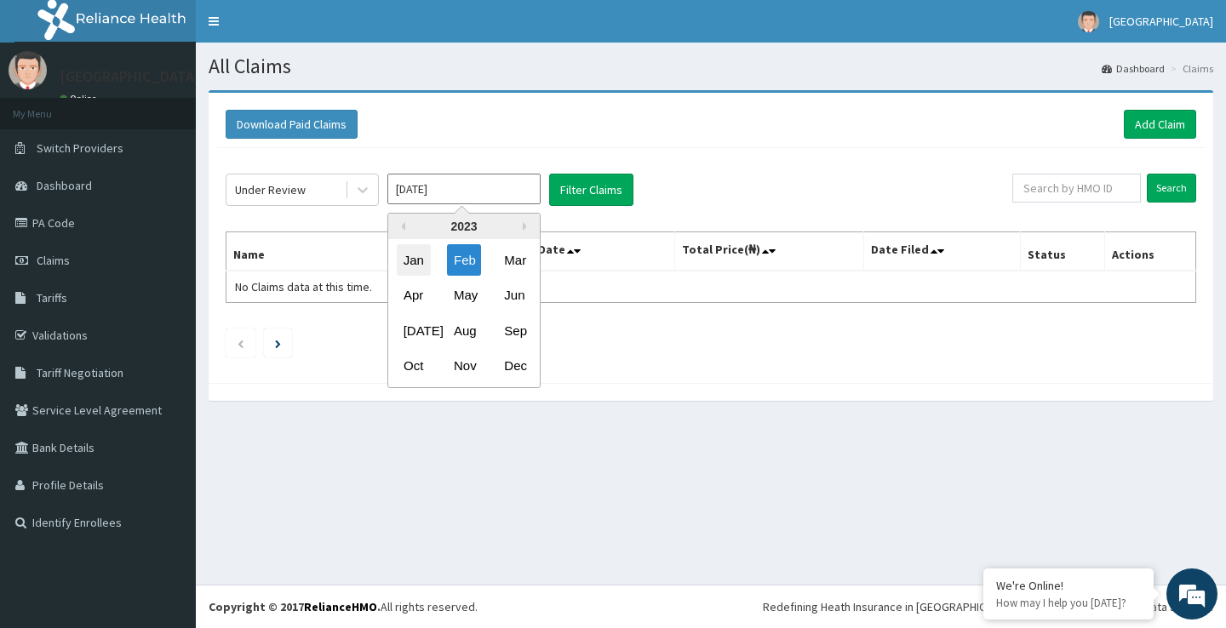
click at [408, 263] on div "Jan" at bounding box center [414, 260] width 34 height 32
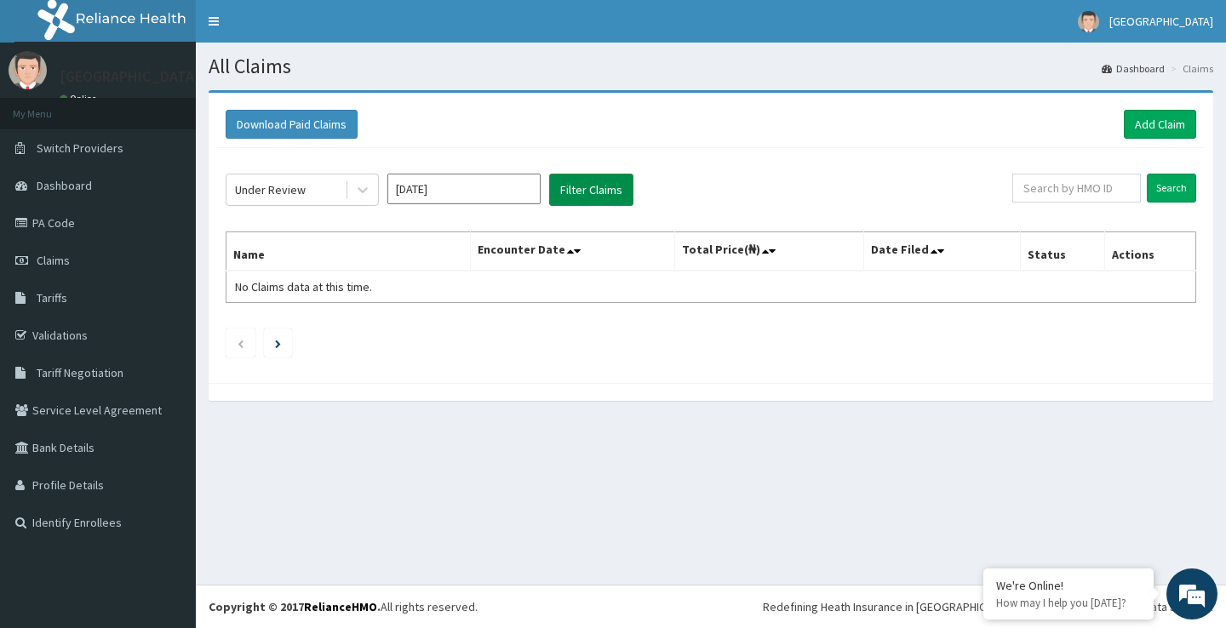
click at [582, 188] on button "Filter Claims" at bounding box center [591, 190] width 84 height 32
click at [582, 190] on button "Filter Claims" at bounding box center [591, 190] width 84 height 32
click at [364, 186] on icon at bounding box center [362, 189] width 17 height 17
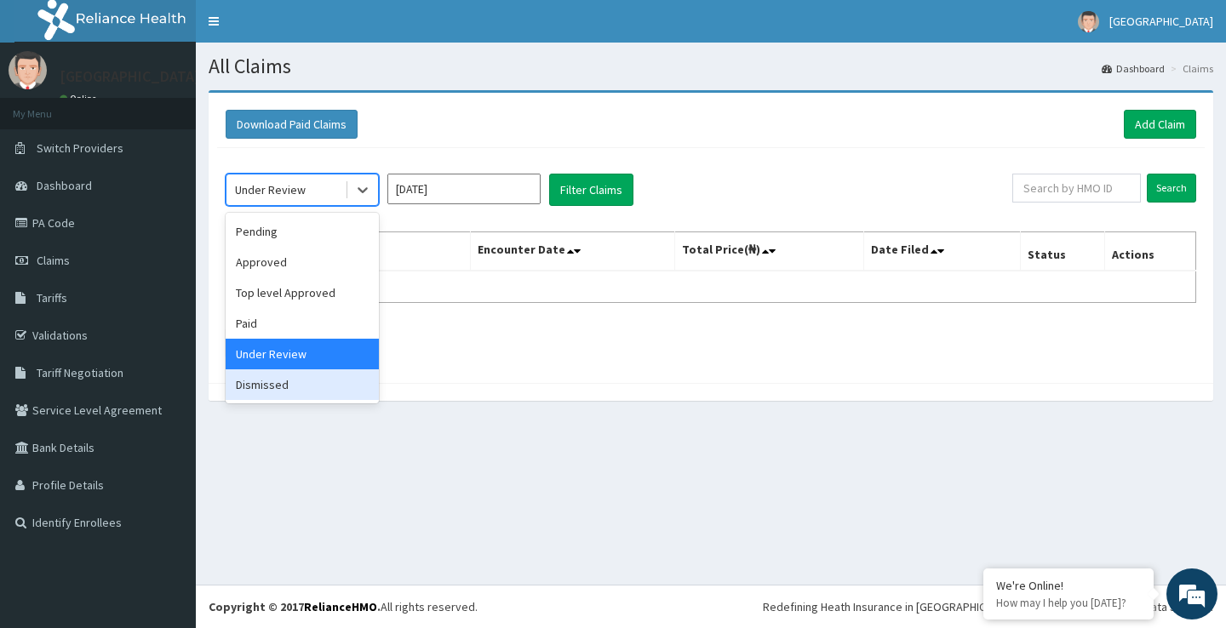
click at [269, 387] on div "Dismissed" at bounding box center [302, 385] width 153 height 31
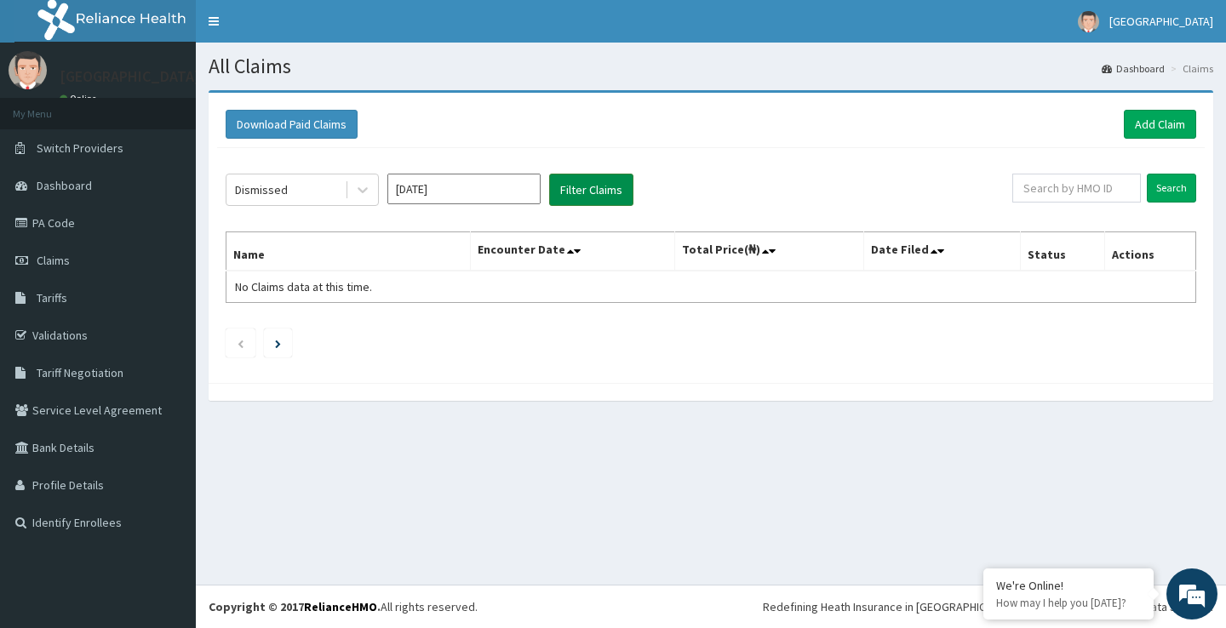
click at [593, 193] on button "Filter Claims" at bounding box center [591, 190] width 84 height 32
click at [438, 190] on input "Jan 2023" at bounding box center [463, 189] width 153 height 31
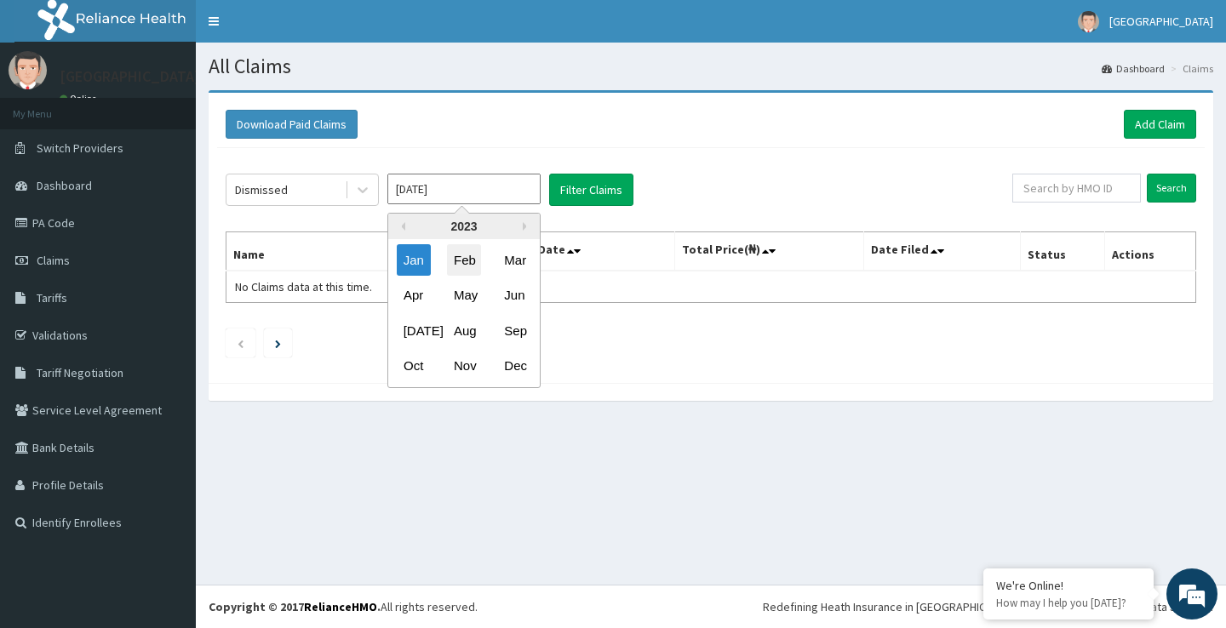
click at [474, 254] on div "Feb" at bounding box center [464, 260] width 34 height 32
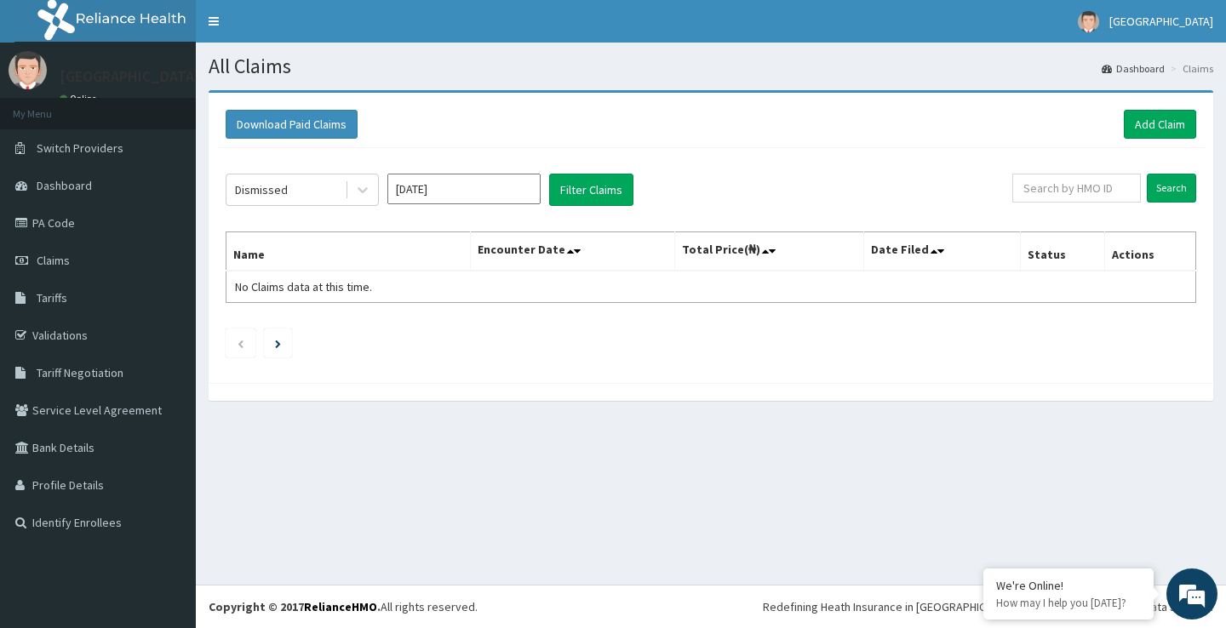
type input "Feb 2023"
click at [608, 175] on button "Filter Claims" at bounding box center [591, 190] width 84 height 32
click at [608, 181] on button "Filter Claims" at bounding box center [591, 190] width 84 height 32
click at [70, 217] on link "PA Code" at bounding box center [98, 222] width 196 height 37
